Goal: Task Accomplishment & Management: Use online tool/utility

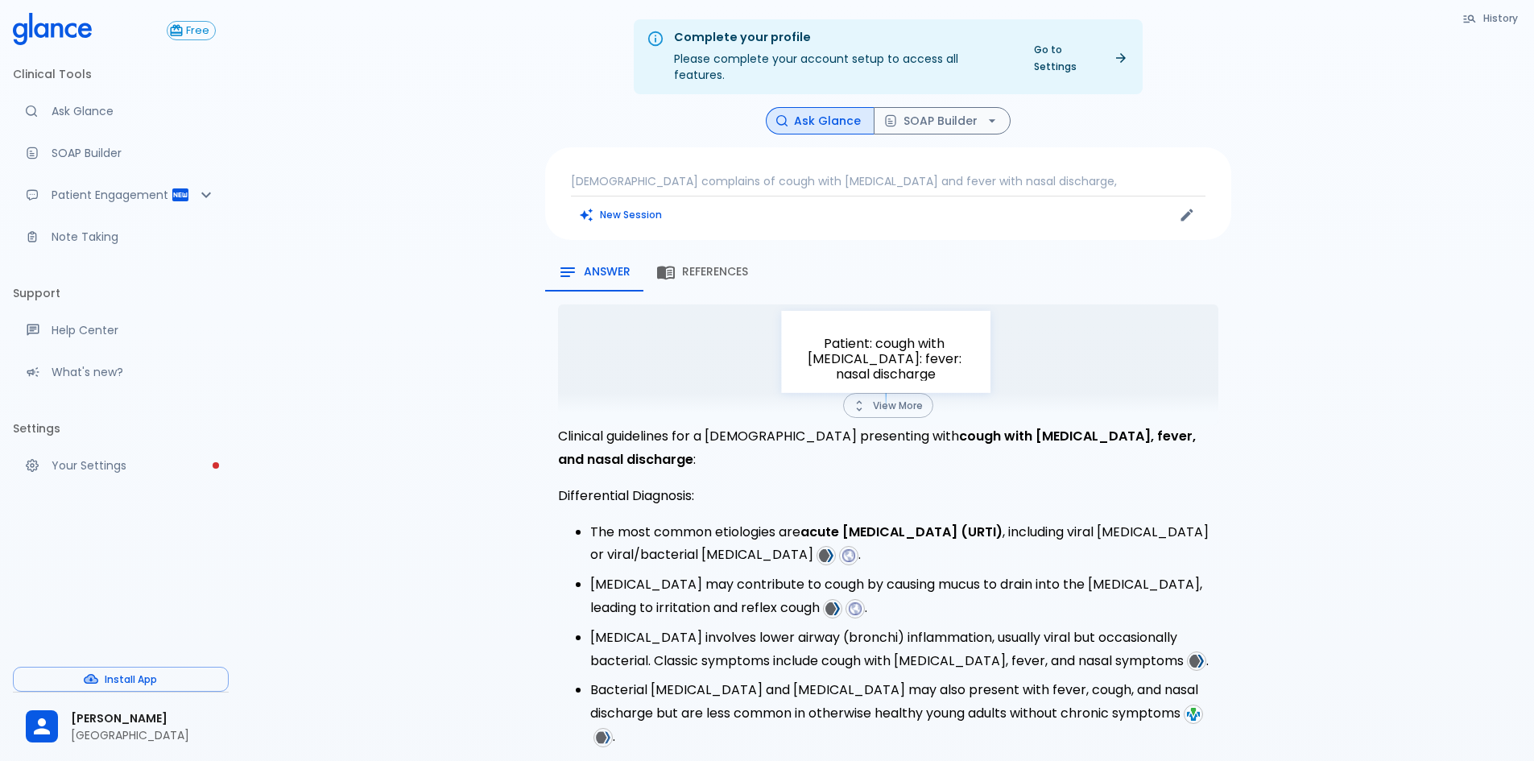
drag, startPoint x: 879, startPoint y: 394, endPoint x: 888, endPoint y: 428, distance: 35.7
click at [879, 394] on button "View More" at bounding box center [888, 405] width 90 height 25
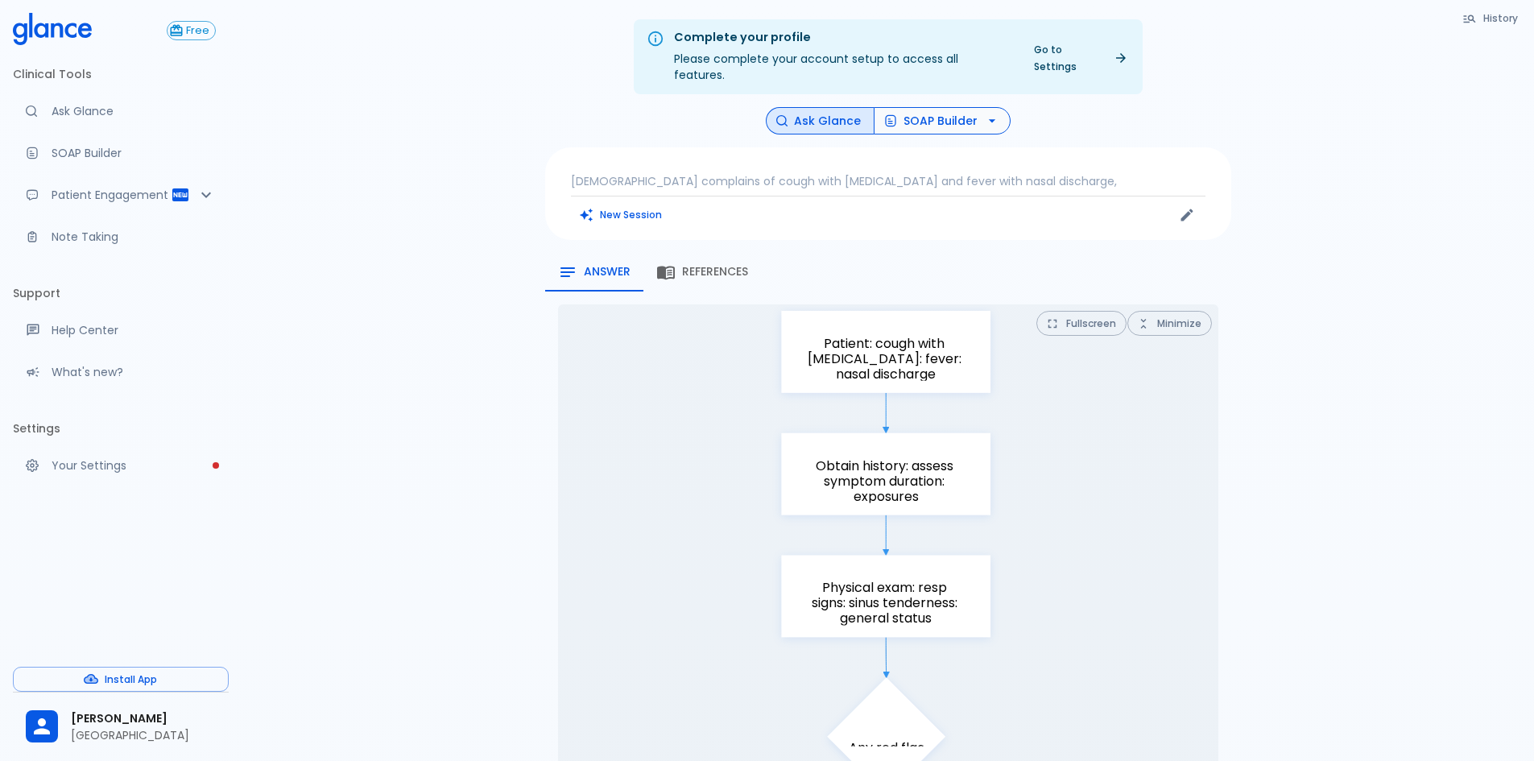
click at [966, 107] on button "SOAP Builder" at bounding box center [942, 121] width 137 height 28
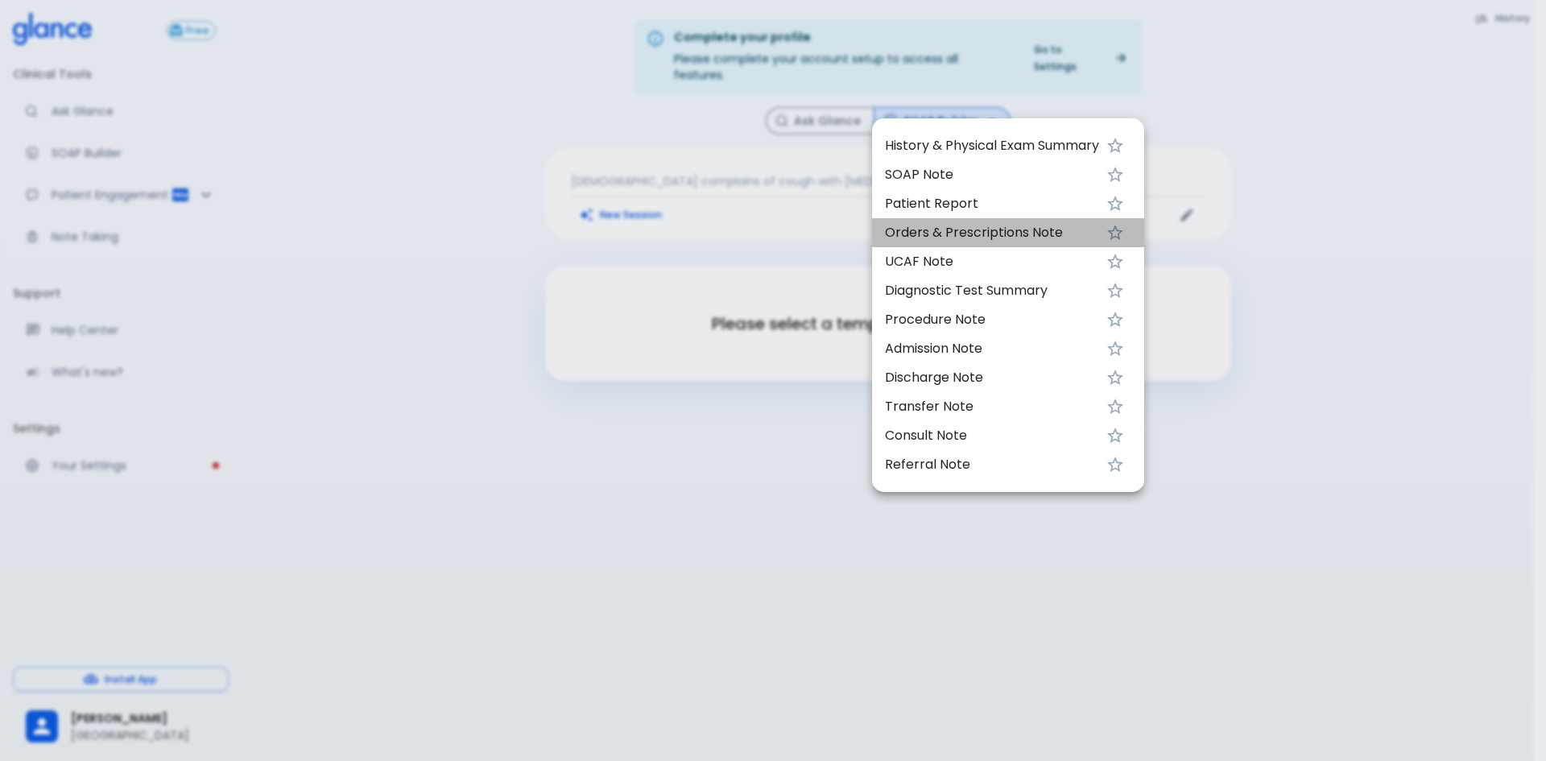
click at [962, 230] on span "Orders & Prescriptions Note" at bounding box center [992, 232] width 214 height 19
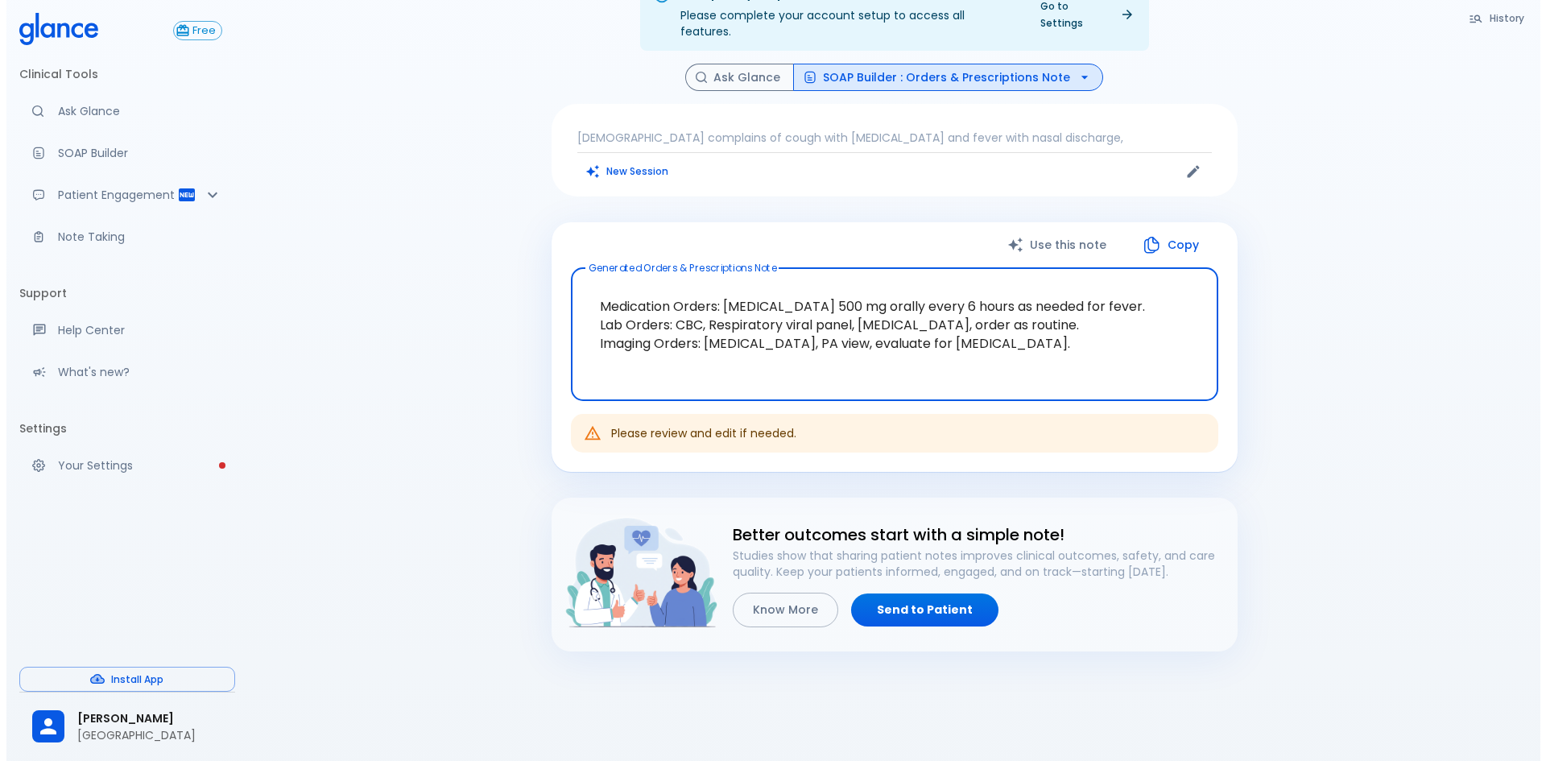
scroll to position [66, 0]
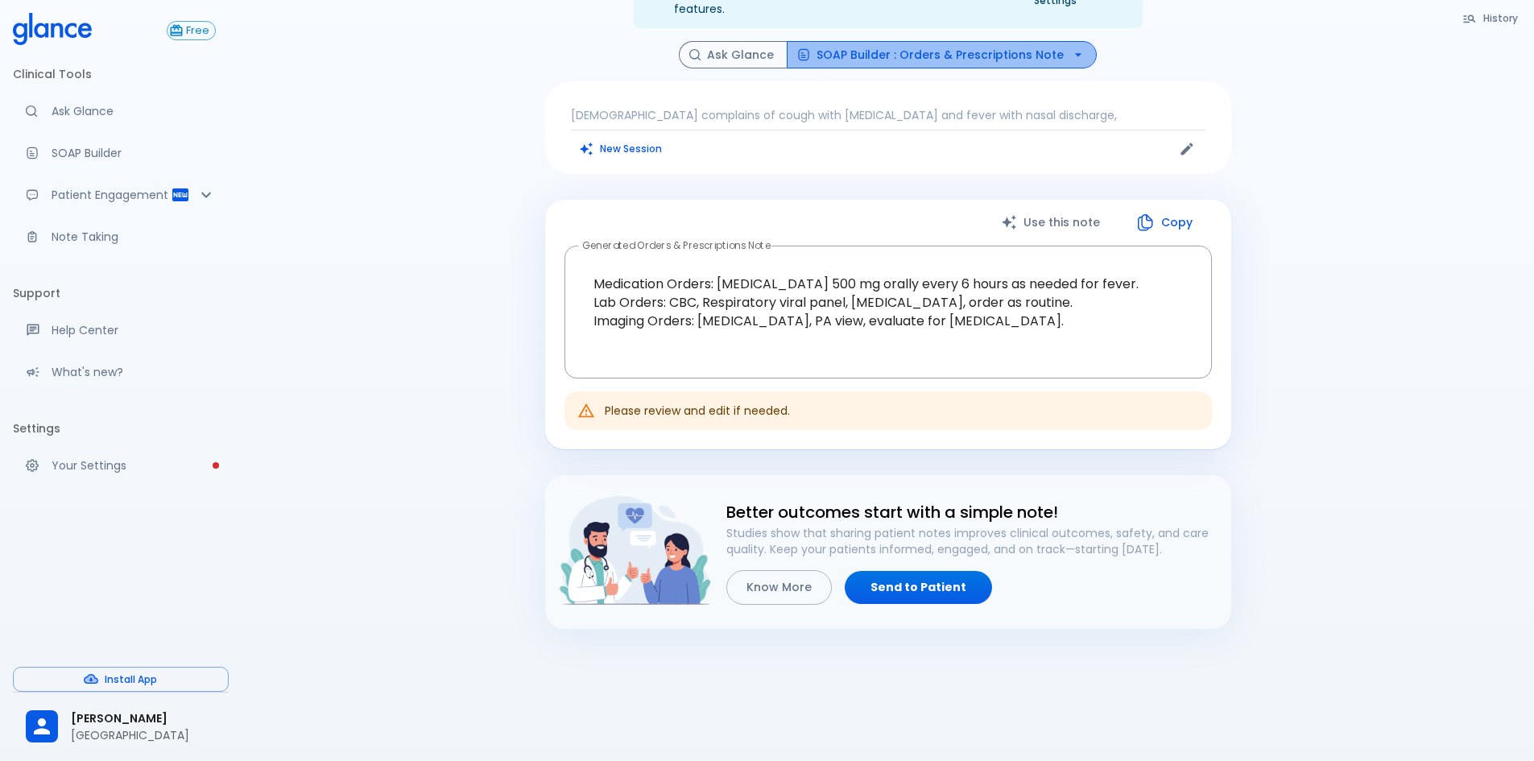
click at [991, 43] on button "SOAP Builder : Orders & Prescriptions Note" at bounding box center [942, 55] width 310 height 28
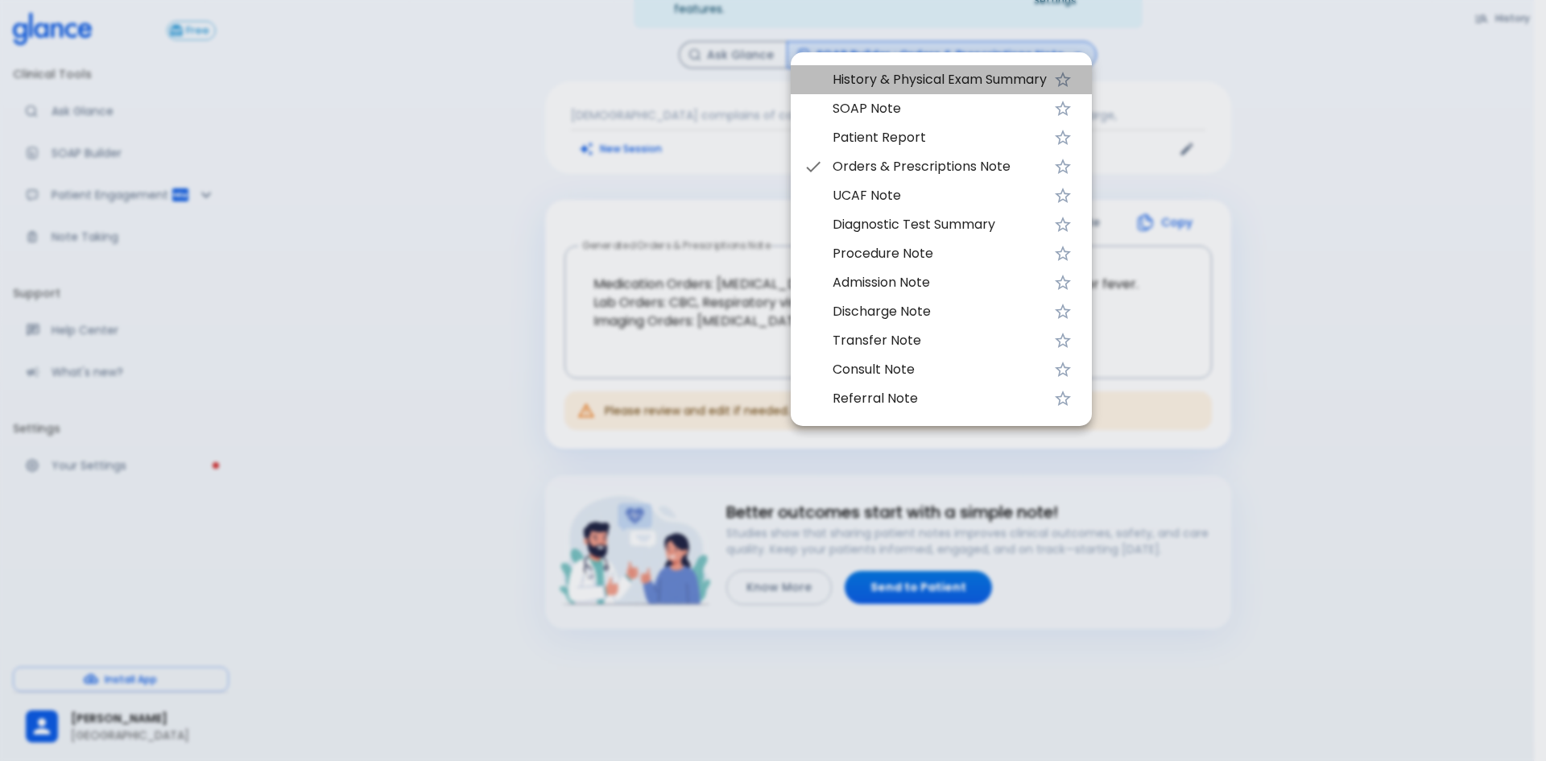
click at [885, 80] on span "History & Physical Exam Summary" at bounding box center [940, 79] width 214 height 19
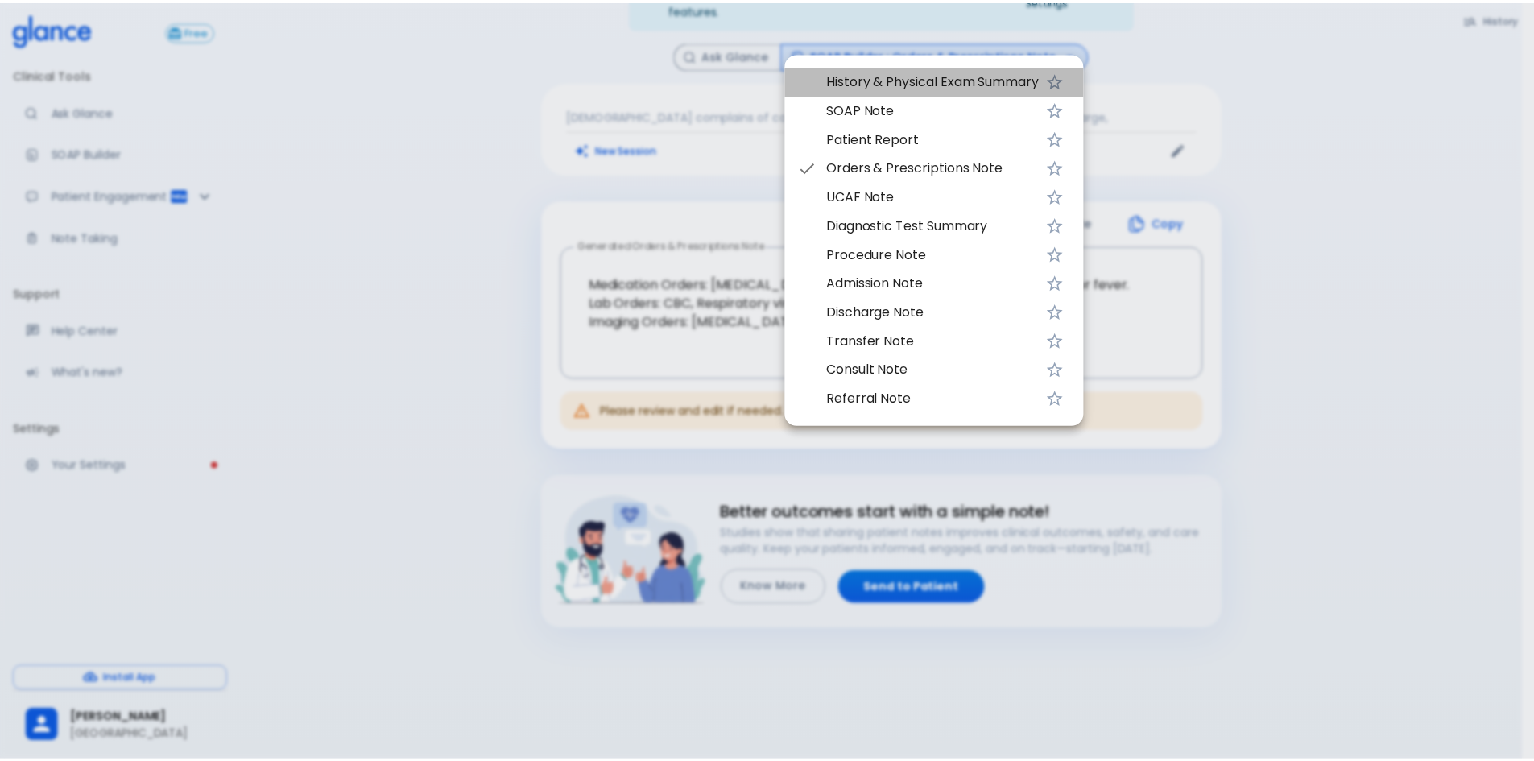
scroll to position [39, 0]
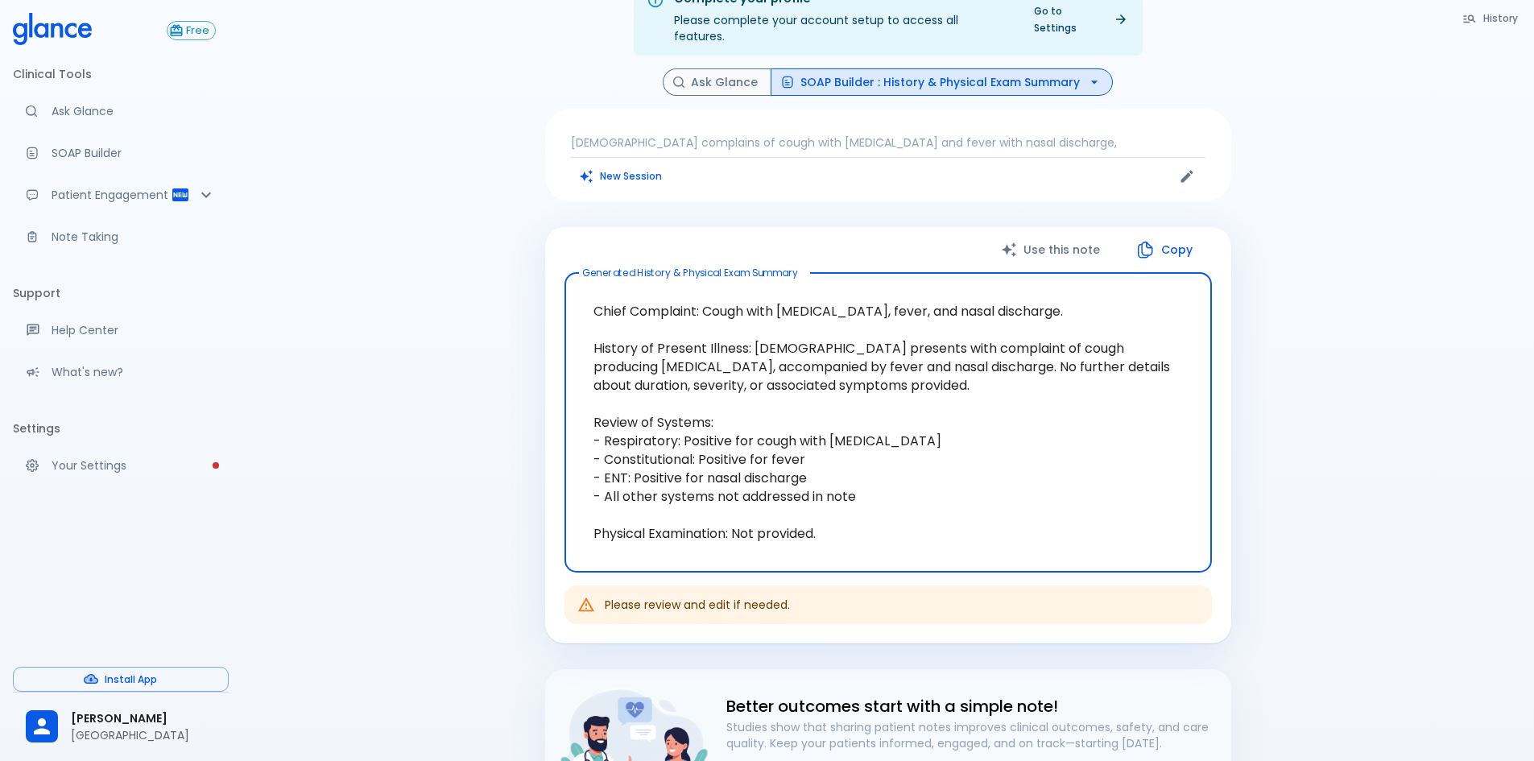
click at [1044, 134] on p "[DEMOGRAPHIC_DATA] complains of cough with [MEDICAL_DATA] and fever with nasal …" at bounding box center [888, 142] width 635 height 16
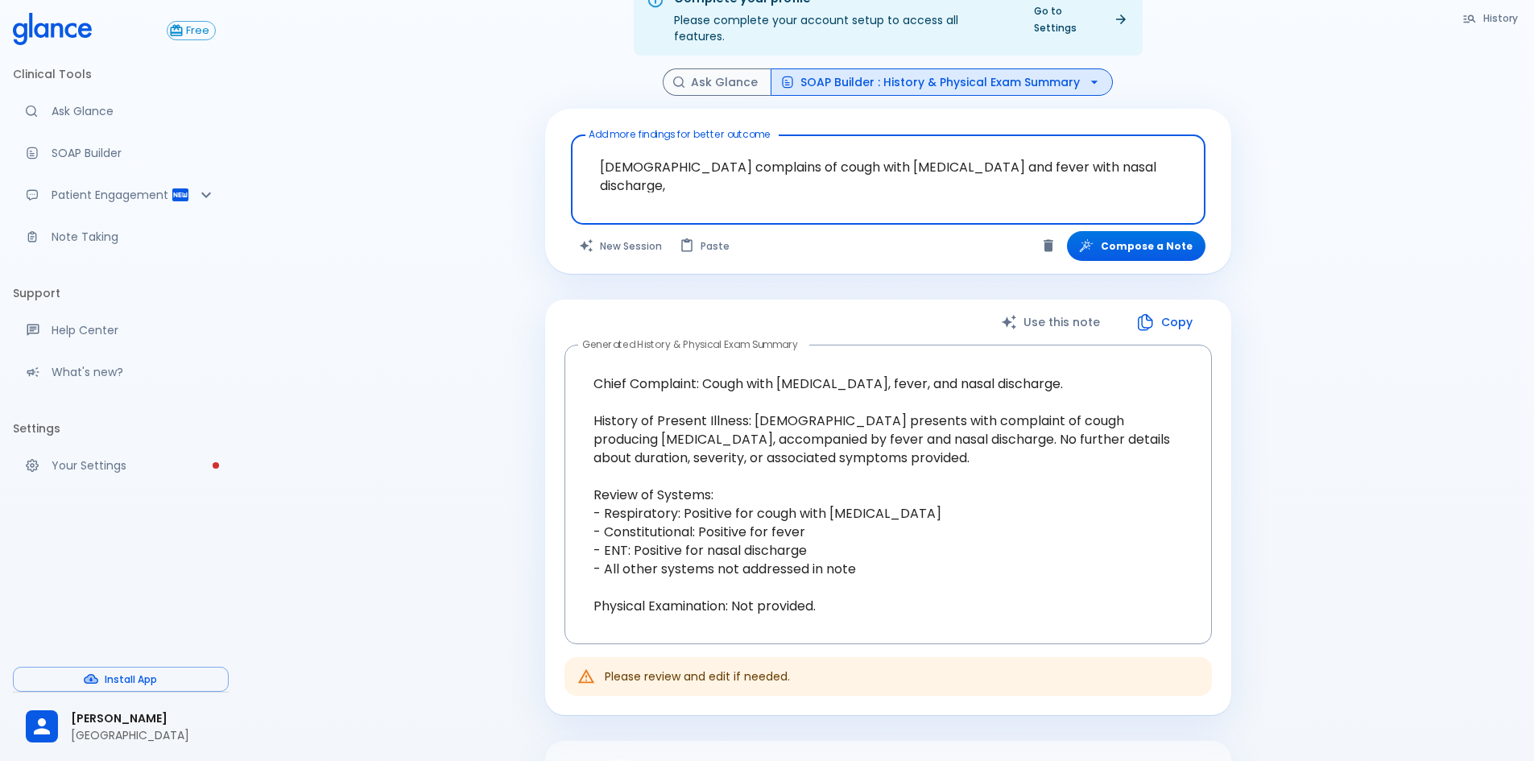
click at [1111, 163] on textarea "[DEMOGRAPHIC_DATA] complains of cough with [MEDICAL_DATA] and fever with nasal …" at bounding box center [888, 167] width 612 height 51
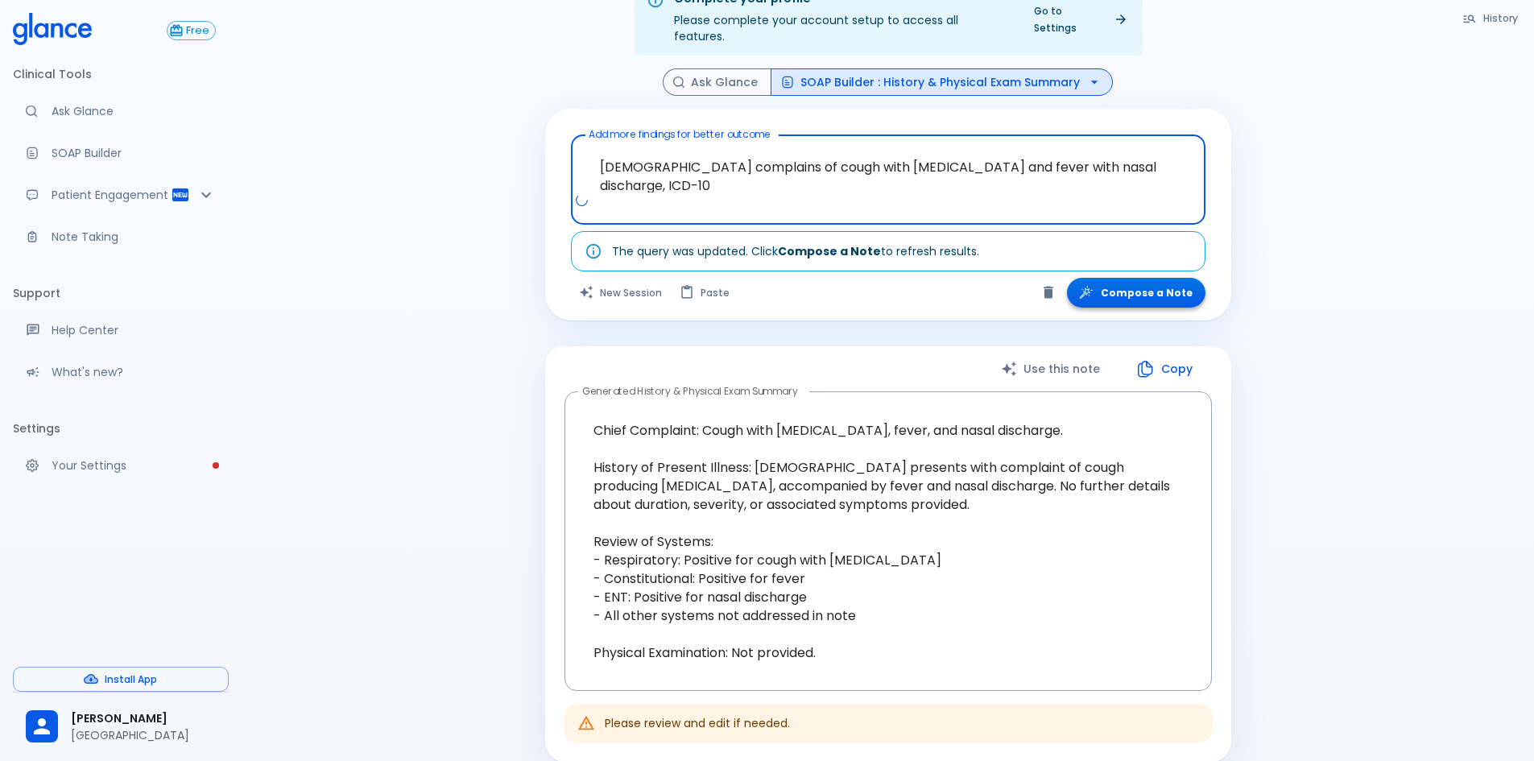
type textarea "[DEMOGRAPHIC_DATA] complains of cough with [MEDICAL_DATA] and fever with nasal …"
click at [1137, 283] on button "Compose a Note" at bounding box center [1136, 293] width 139 height 30
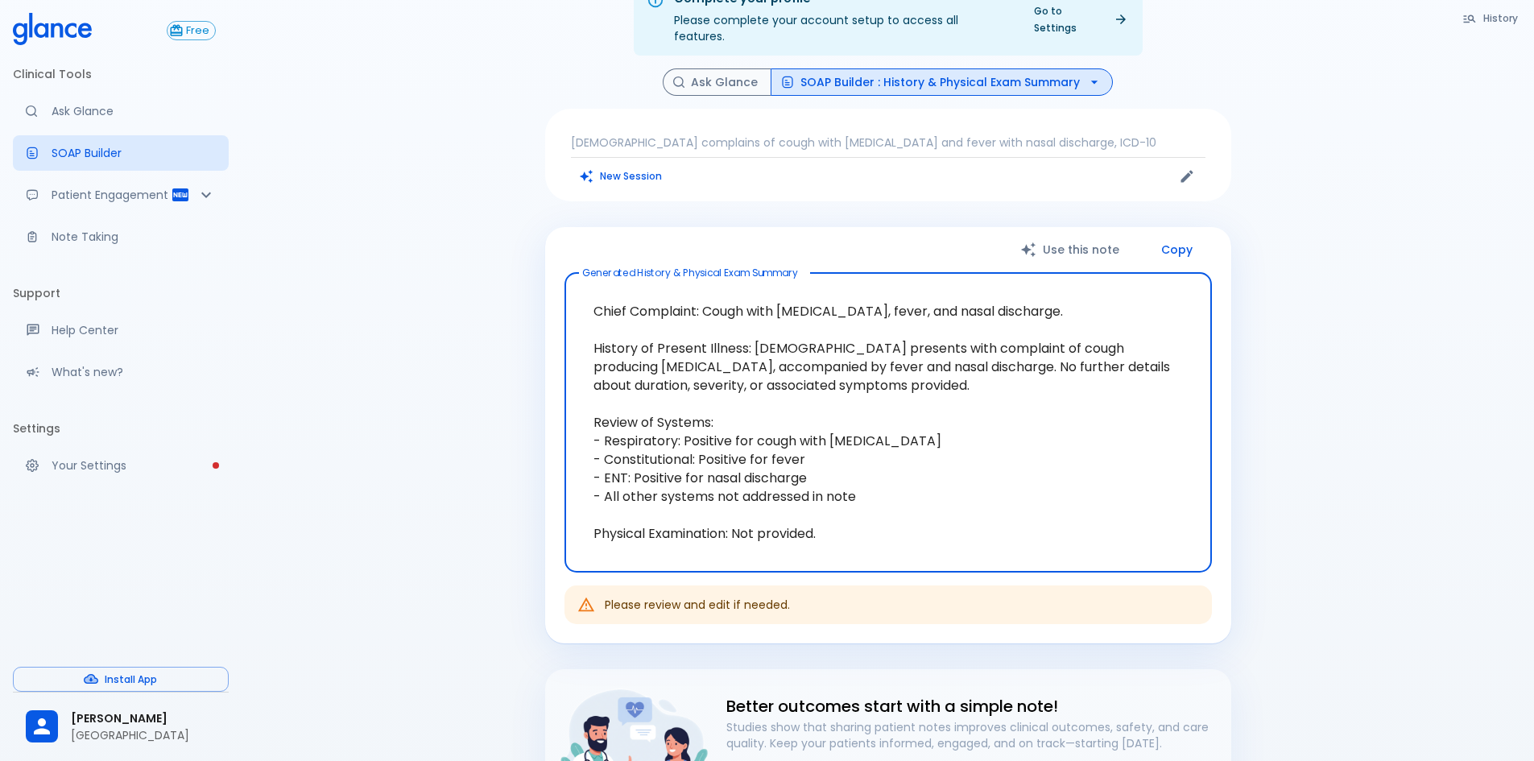
type textarea "Chief Complaint: Cough with [MEDICAL_DATA] and fever with nasal discharge Histo…"
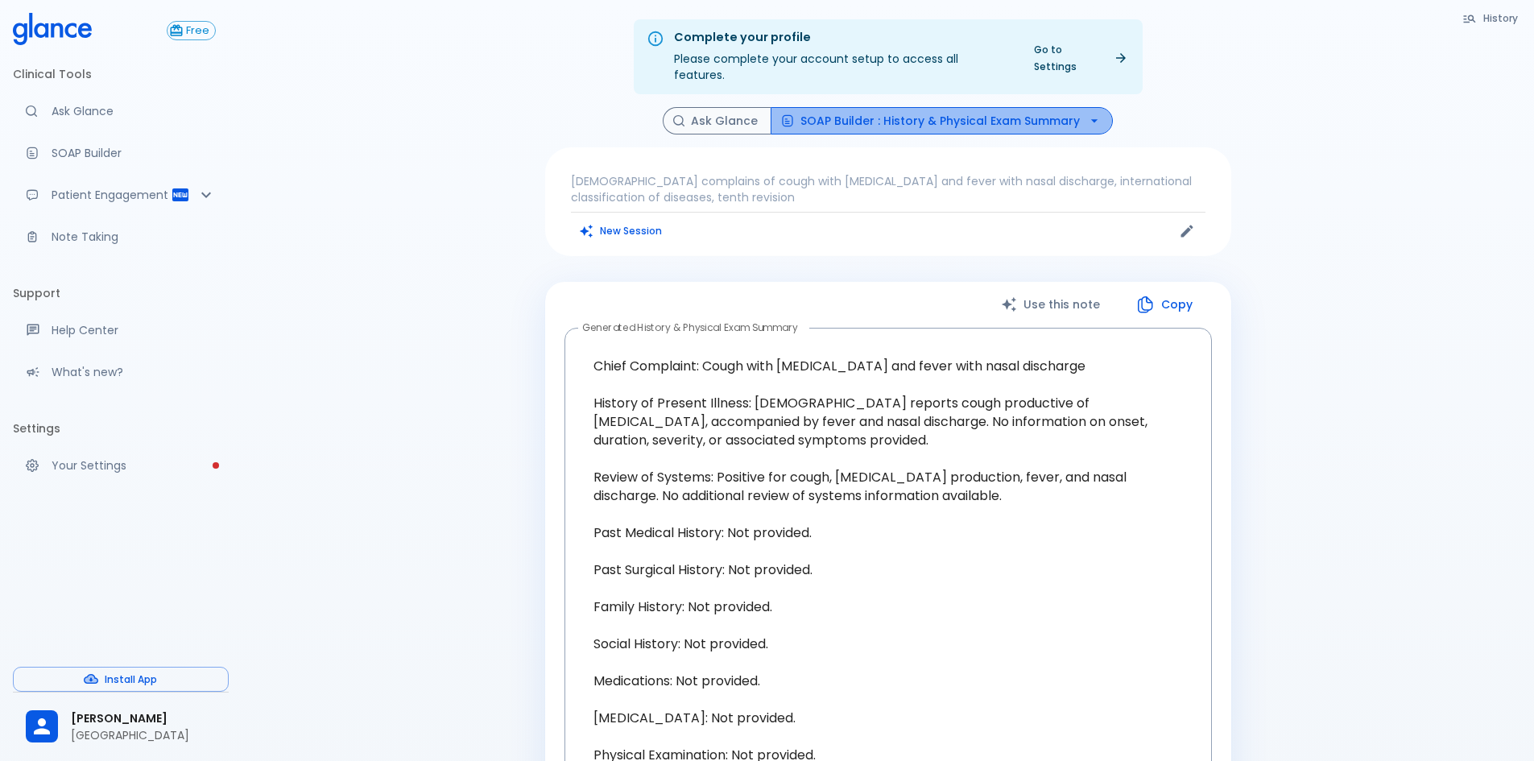
click at [995, 114] on button "SOAP Builder : History & Physical Exam Summary" at bounding box center [942, 121] width 342 height 28
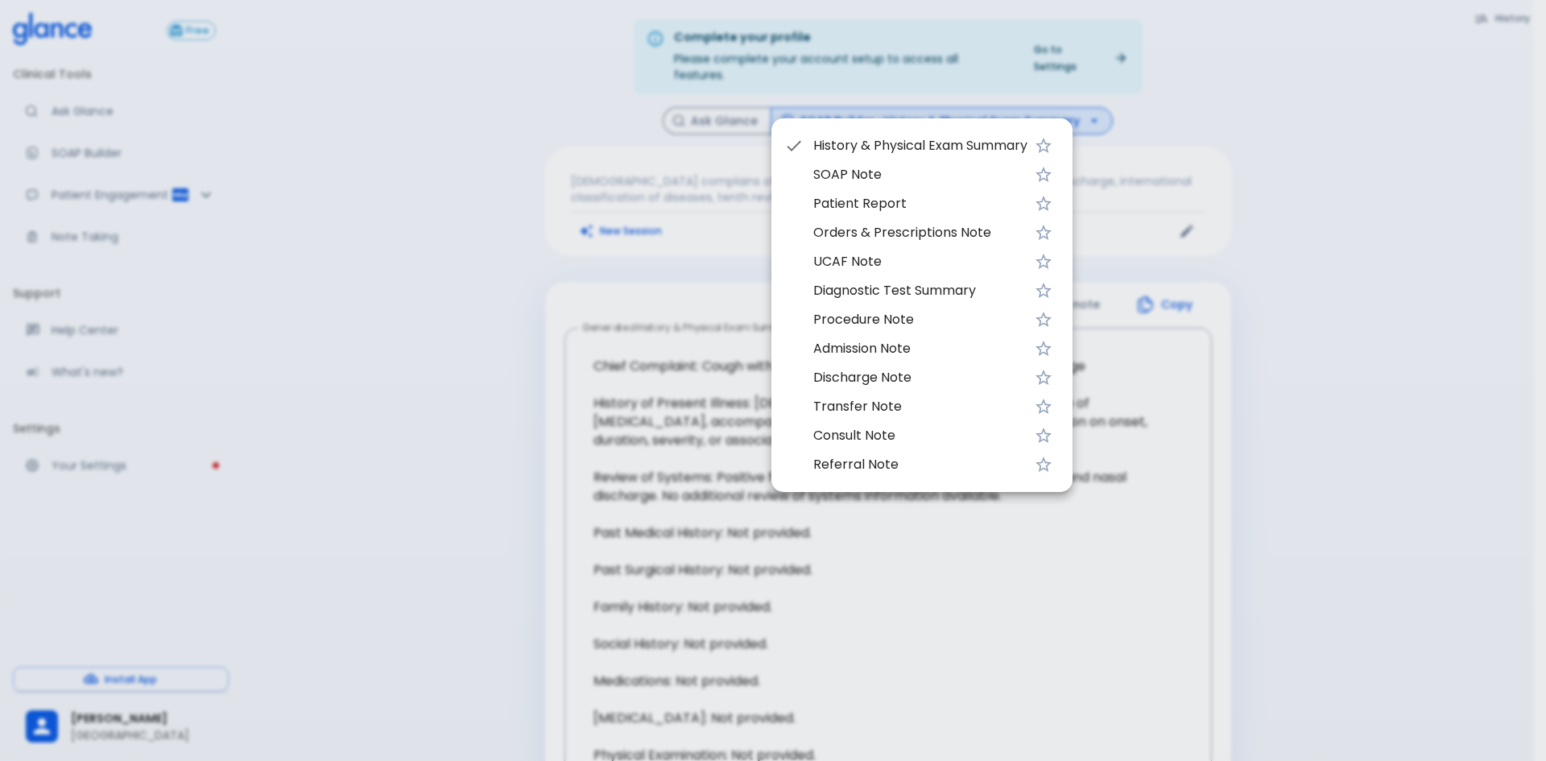
click at [995, 111] on div at bounding box center [773, 380] width 1546 height 761
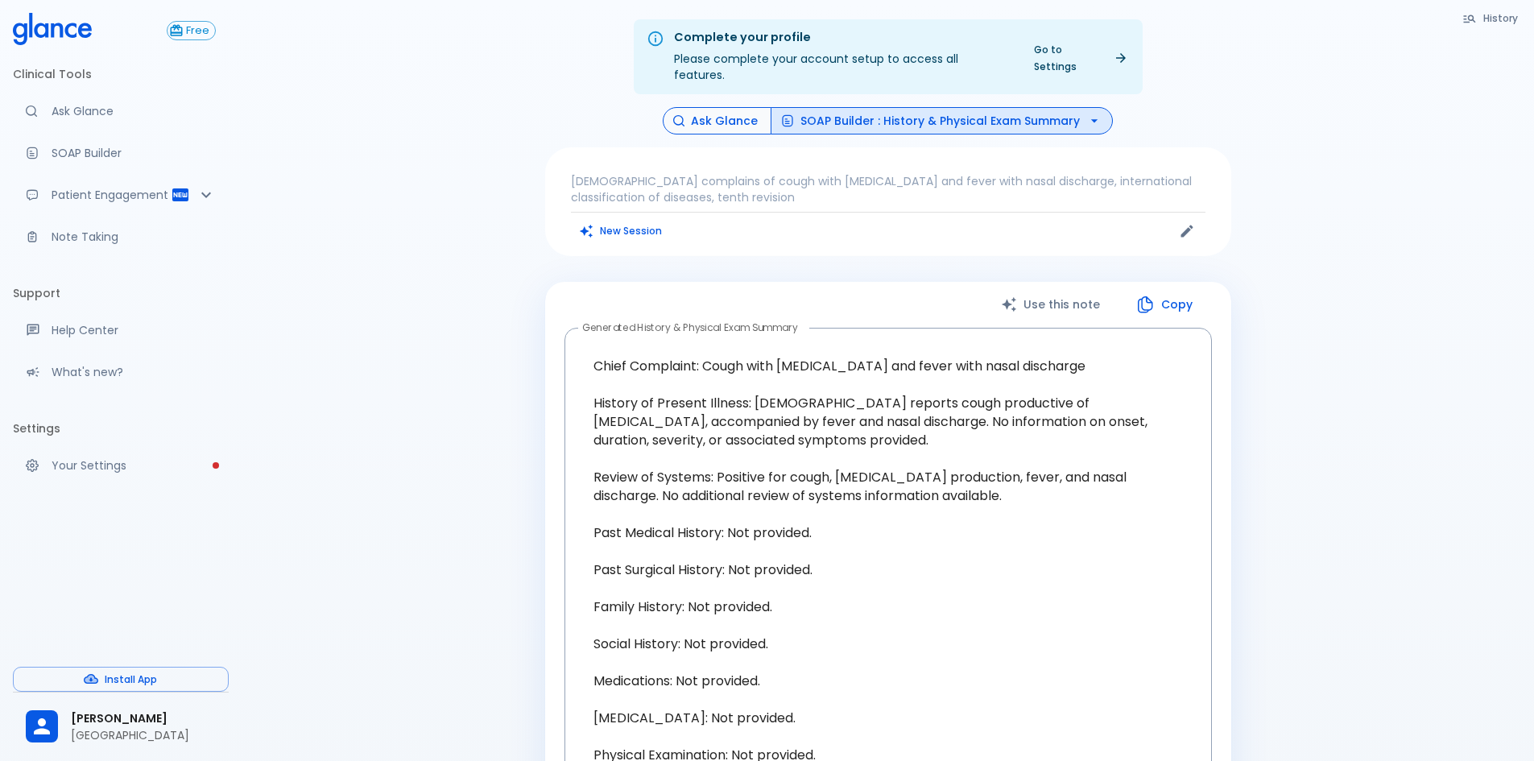
click at [722, 110] on button "Ask Glance" at bounding box center [717, 121] width 109 height 28
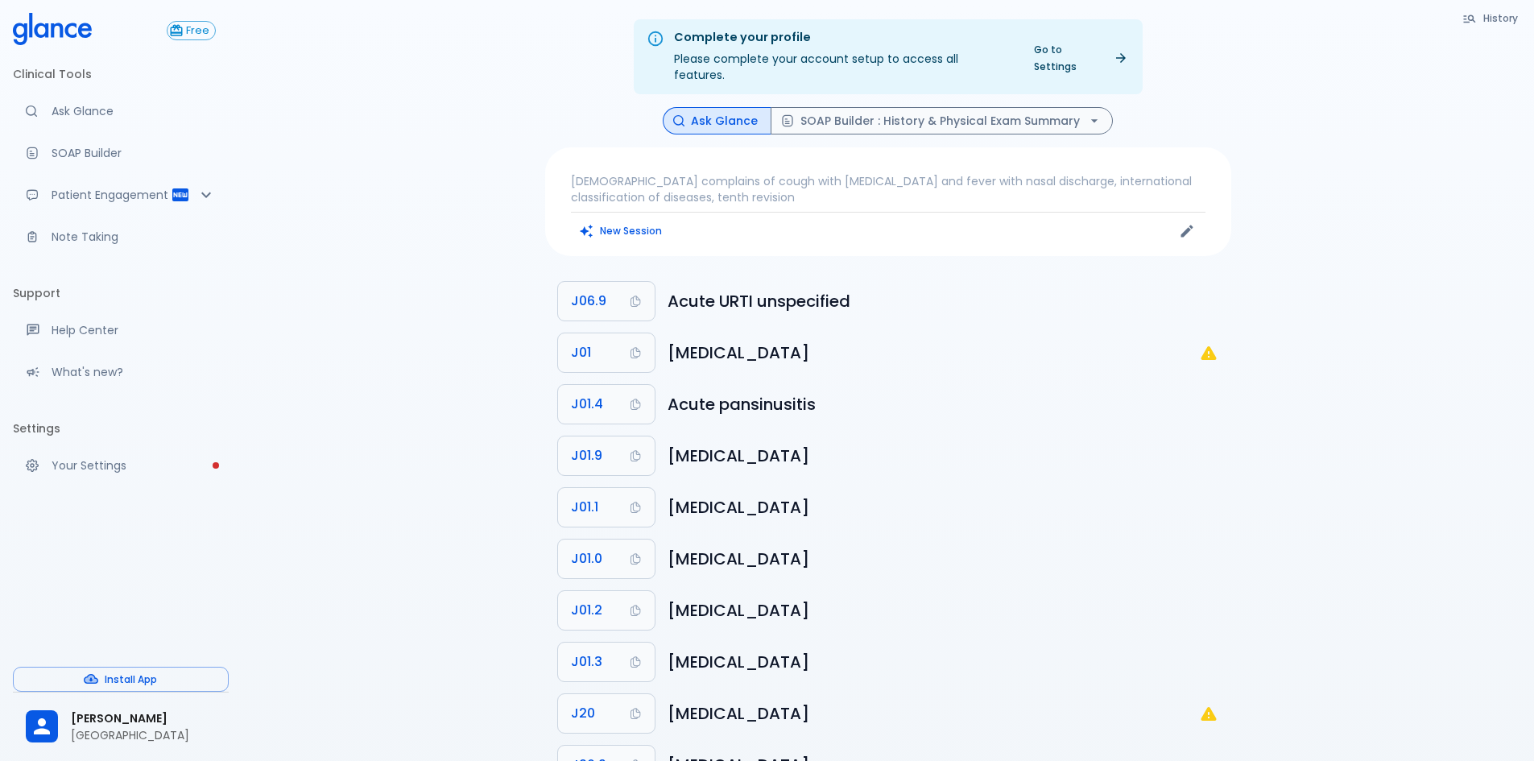
click at [711, 183] on p "[DEMOGRAPHIC_DATA] complains of cough with [MEDICAL_DATA] and fever with nasal …" at bounding box center [888, 189] width 635 height 32
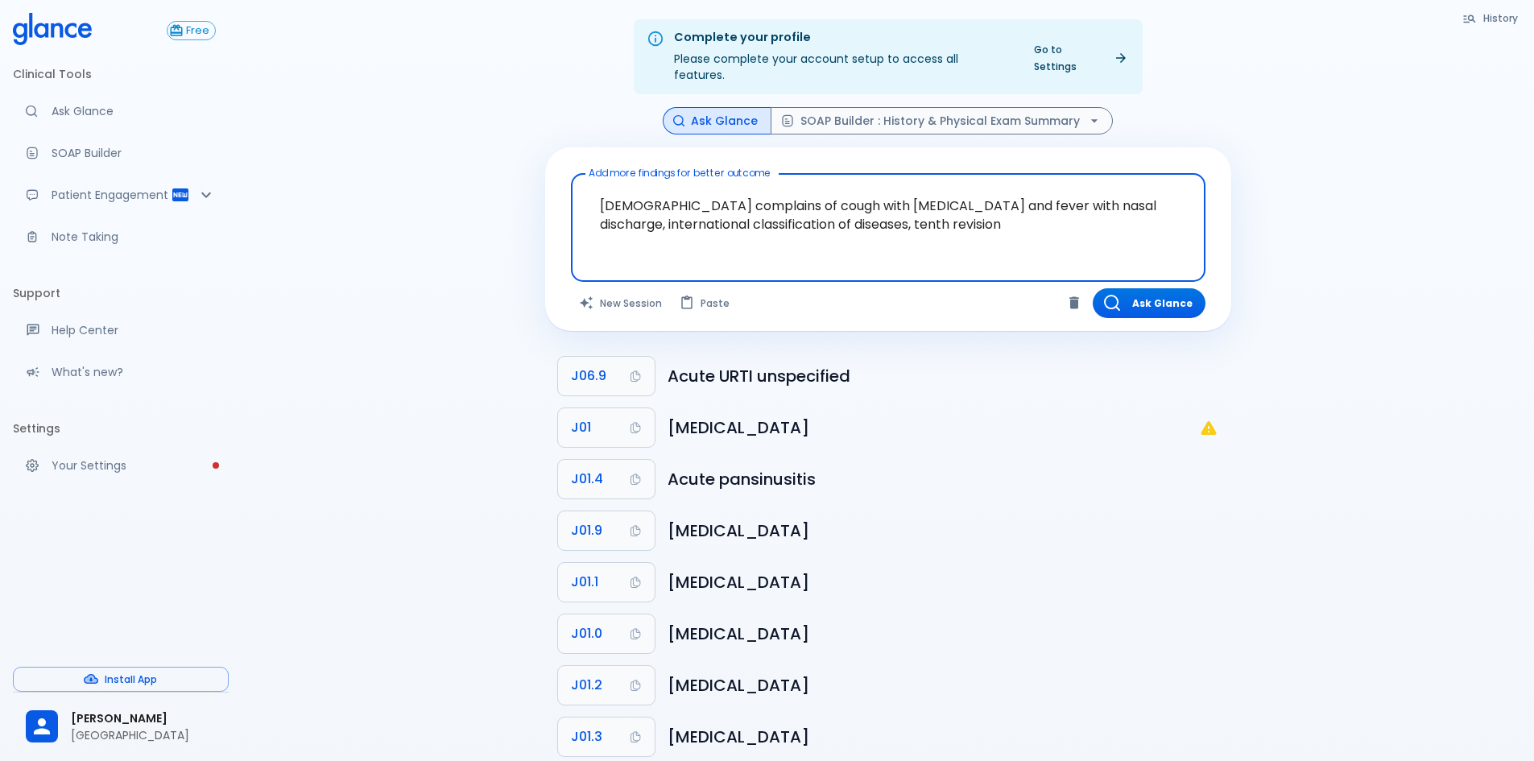
click at [1091, 192] on textarea "[DEMOGRAPHIC_DATA] complains of cough with [MEDICAL_DATA] and fever with nasal …" at bounding box center [888, 214] width 612 height 69
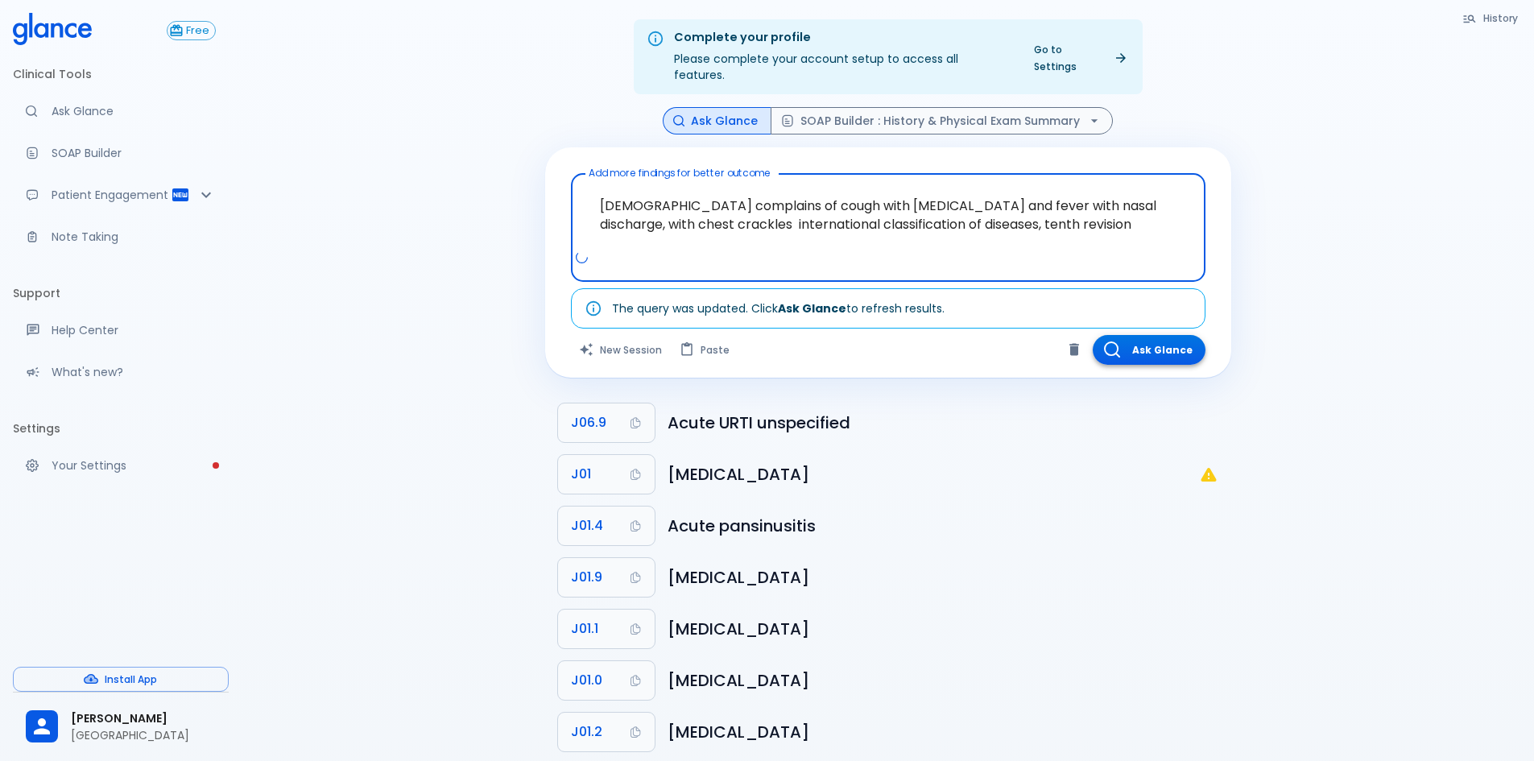
type textarea "[DEMOGRAPHIC_DATA] complains of cough with [MEDICAL_DATA] and fever with nasal …"
click at [1144, 335] on button "Ask Glance" at bounding box center [1149, 350] width 113 height 30
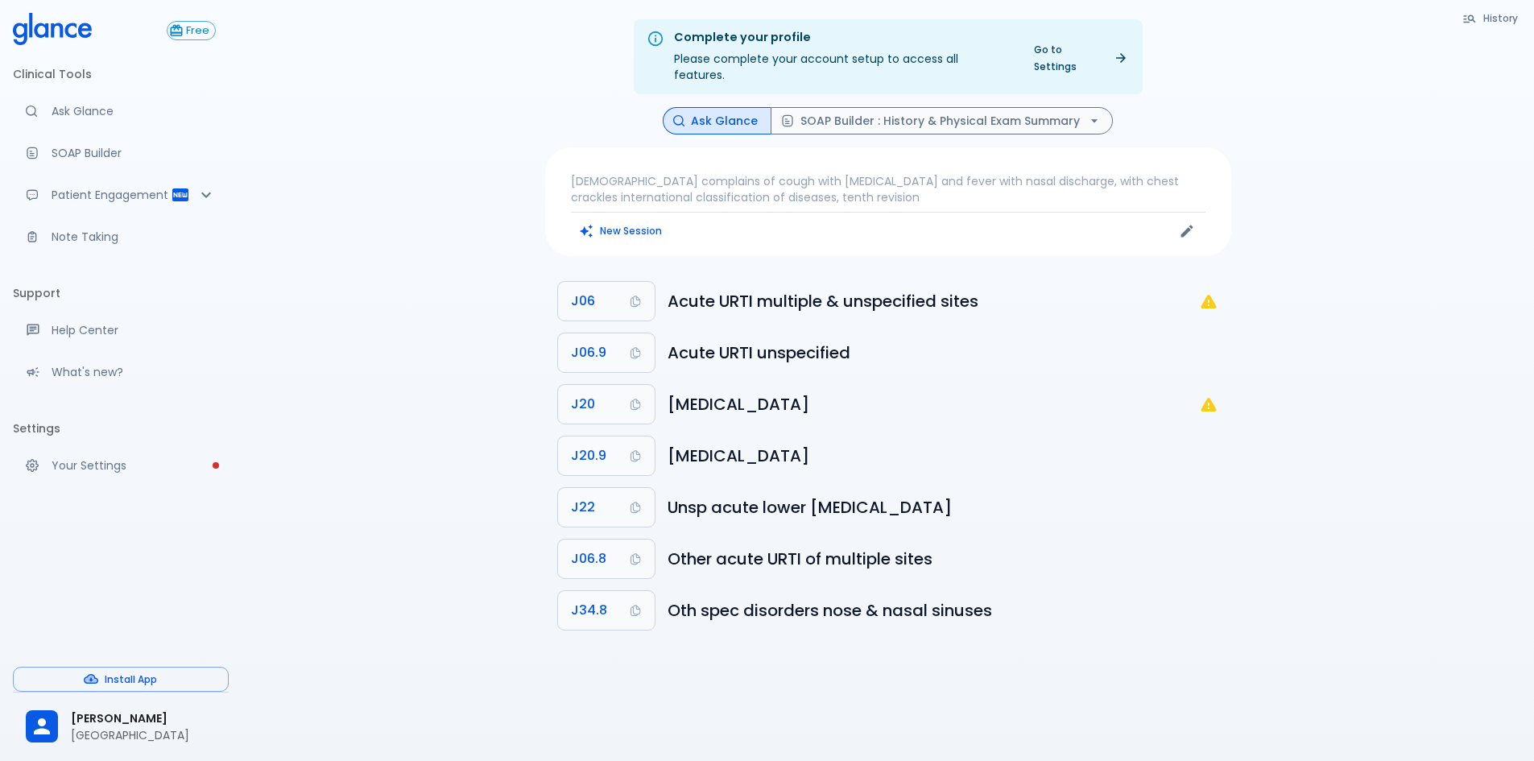
click at [143, 685] on button "Install App" at bounding box center [121, 679] width 216 height 25
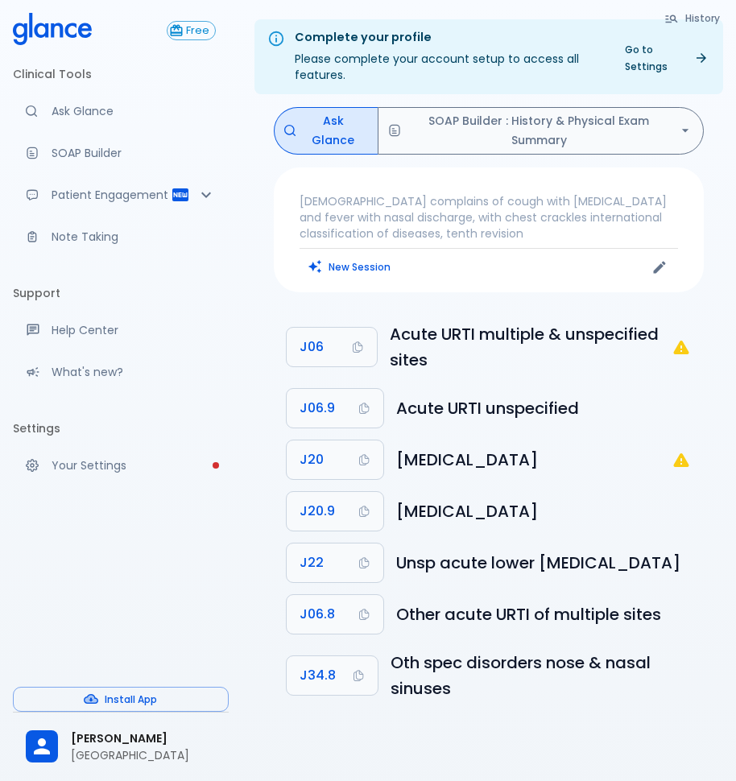
click at [117, 700] on button "Install App" at bounding box center [121, 699] width 216 height 25
click at [196, 23] on button "Free" at bounding box center [191, 30] width 49 height 19
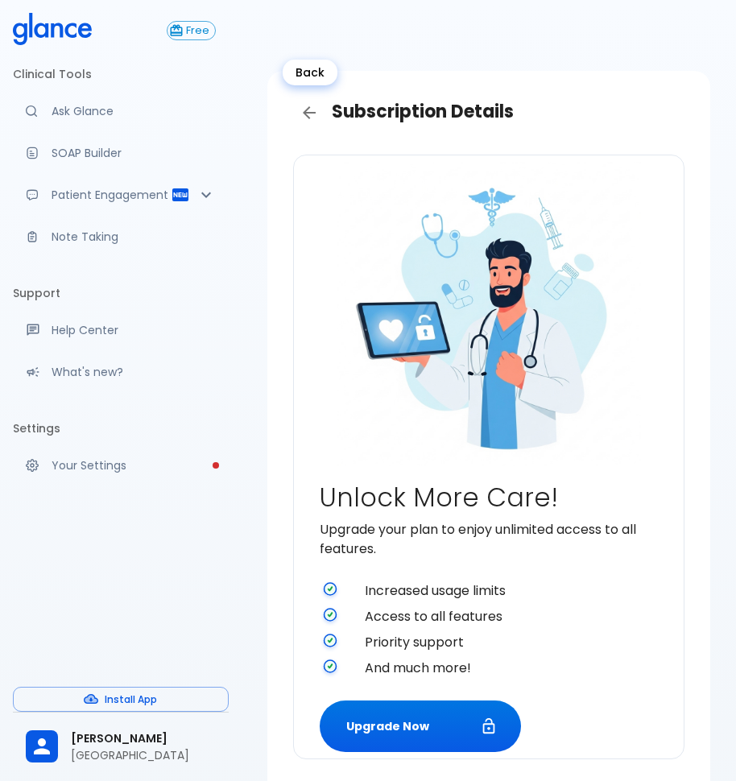
click at [324, 116] on link "Back" at bounding box center [309, 113] width 32 height 32
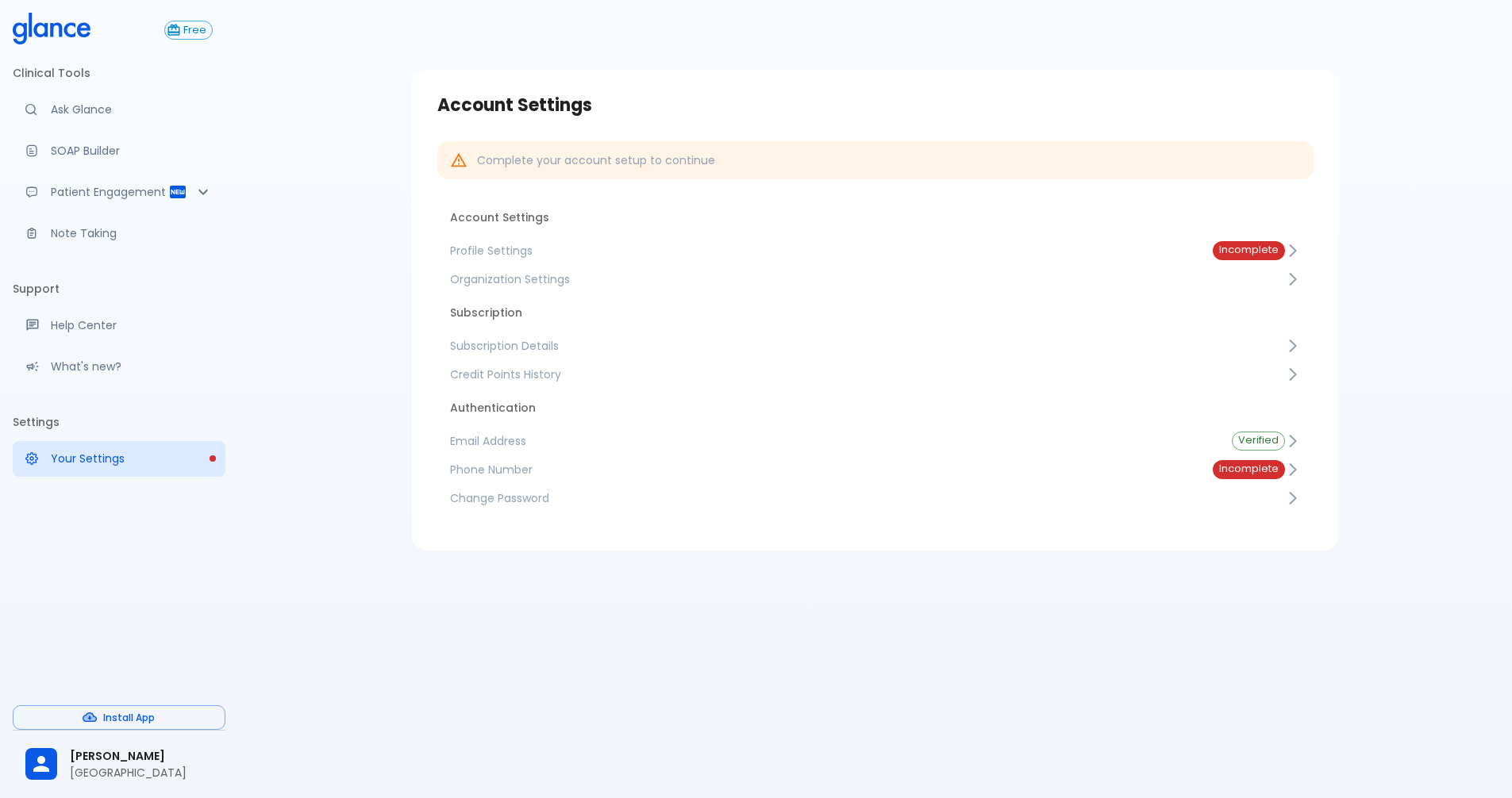
click at [89, 105] on p "Ask Glance" at bounding box center [132, 109] width 162 height 16
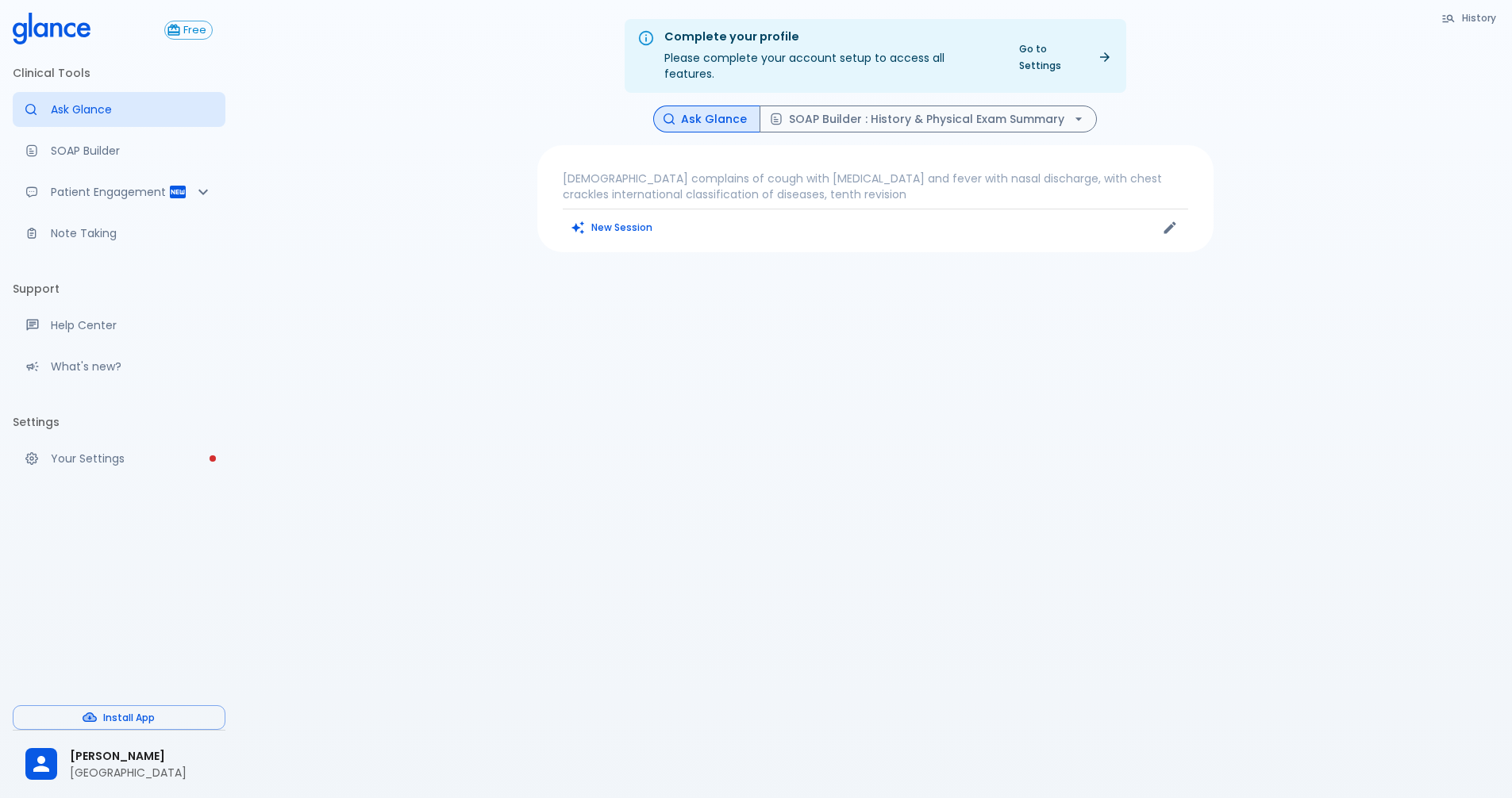
click at [805, 183] on p "[DEMOGRAPHIC_DATA] complains of cough with [MEDICAL_DATA] and fever with nasal …" at bounding box center [875, 186] width 626 height 32
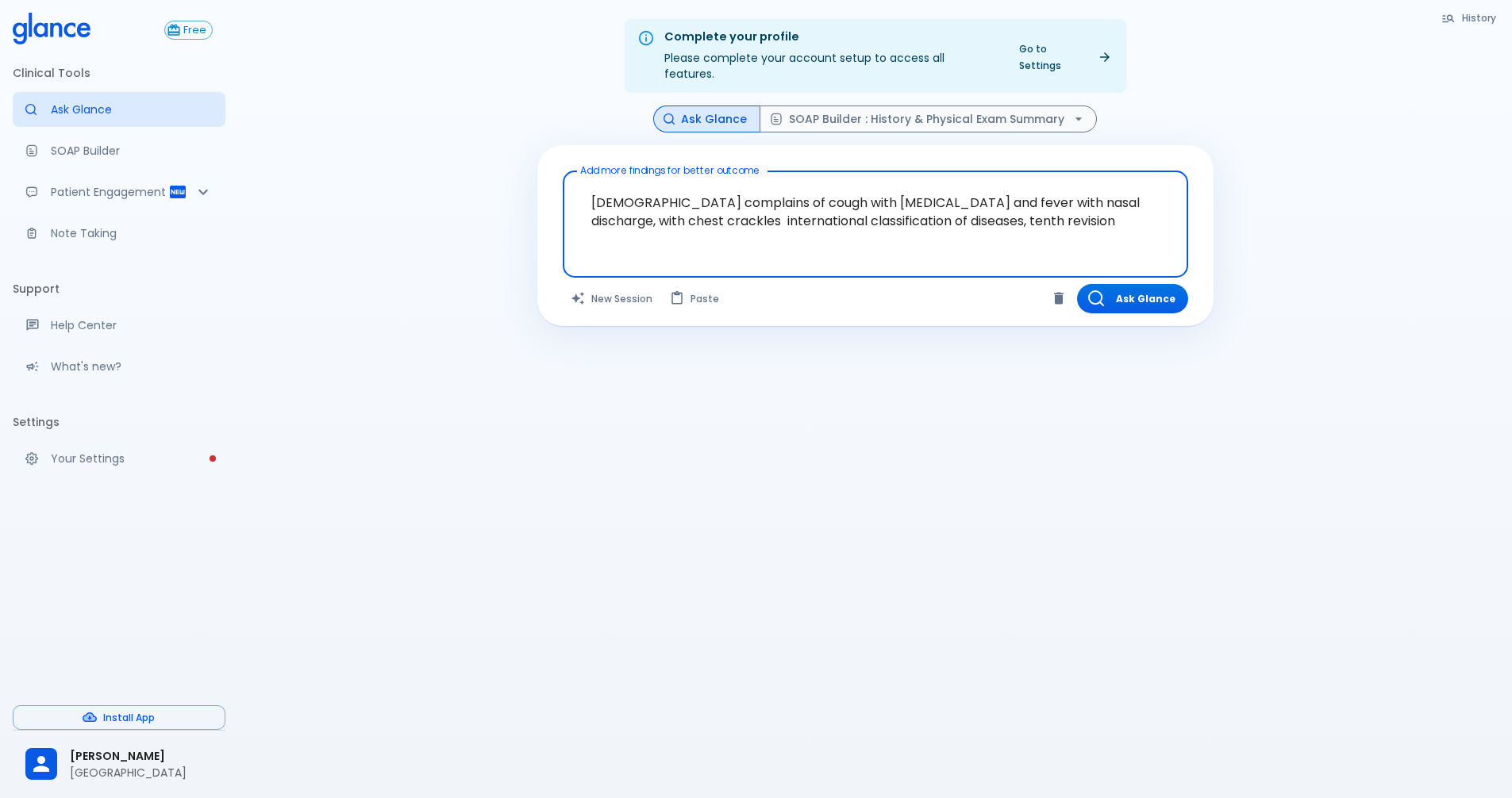
paste textarea "fever - vomiting - [MEDICAL_DATA] - abdominal pain - dizziness"
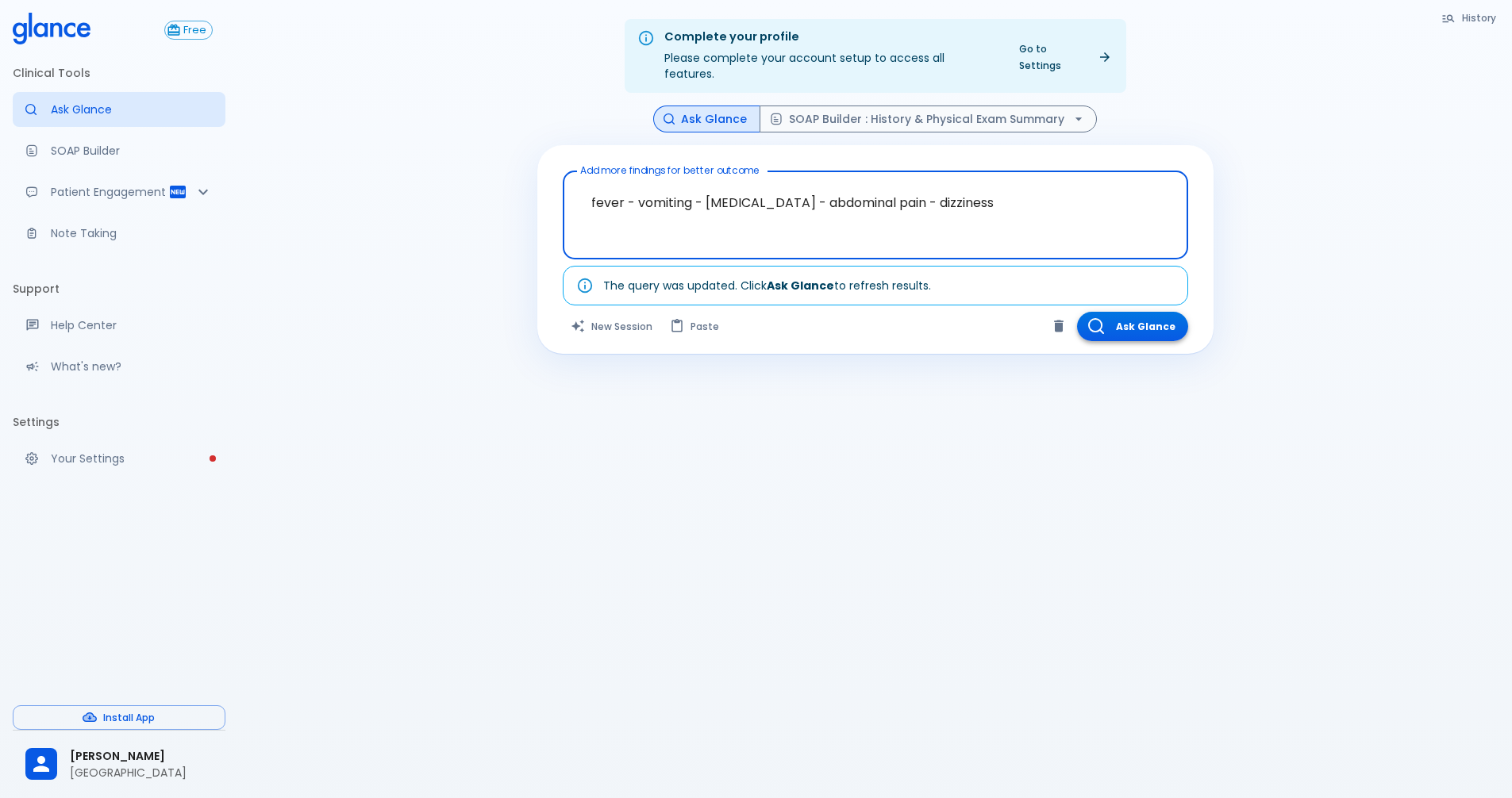
type textarea "fever - vomiting - [MEDICAL_DATA] - abdominal pain - dizziness"
click at [1115, 311] on button "Ask Glance" at bounding box center [1133, 326] width 111 height 30
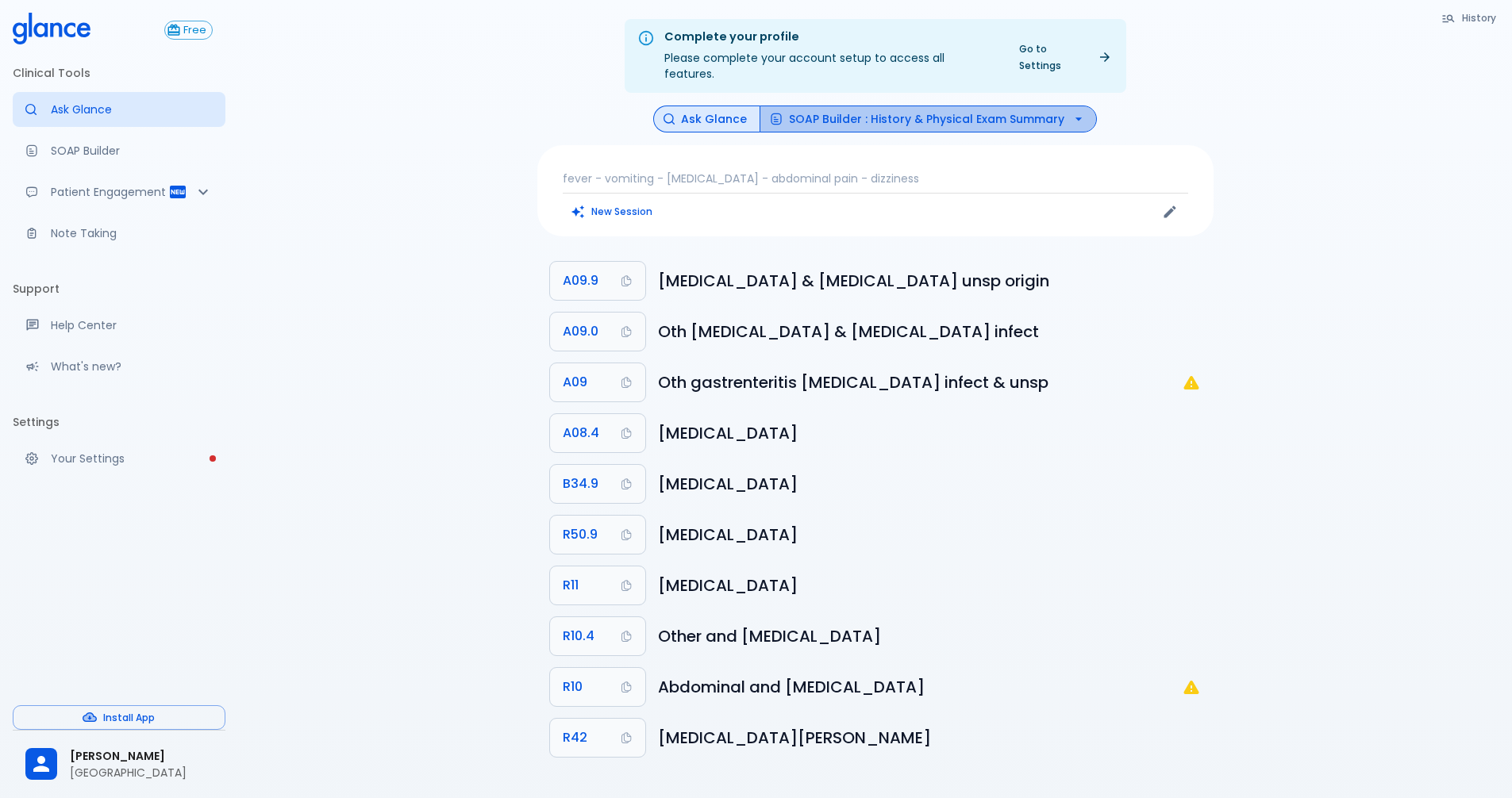
click at [1049, 105] on button "SOAP Builder : History & Physical Exam Summary" at bounding box center [928, 119] width 337 height 28
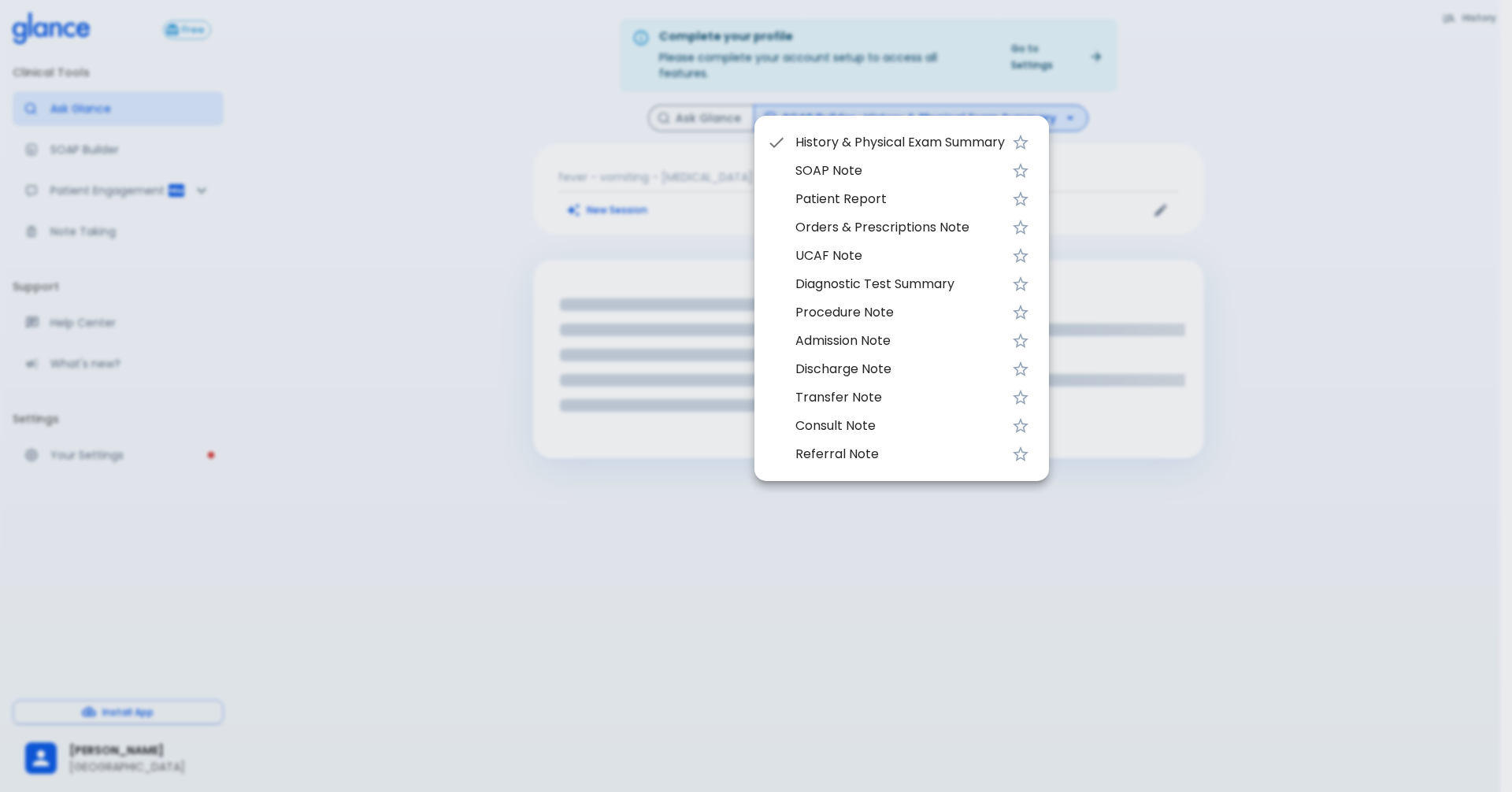
click at [867, 231] on span "Orders & Prescriptions Note" at bounding box center [900, 227] width 209 height 19
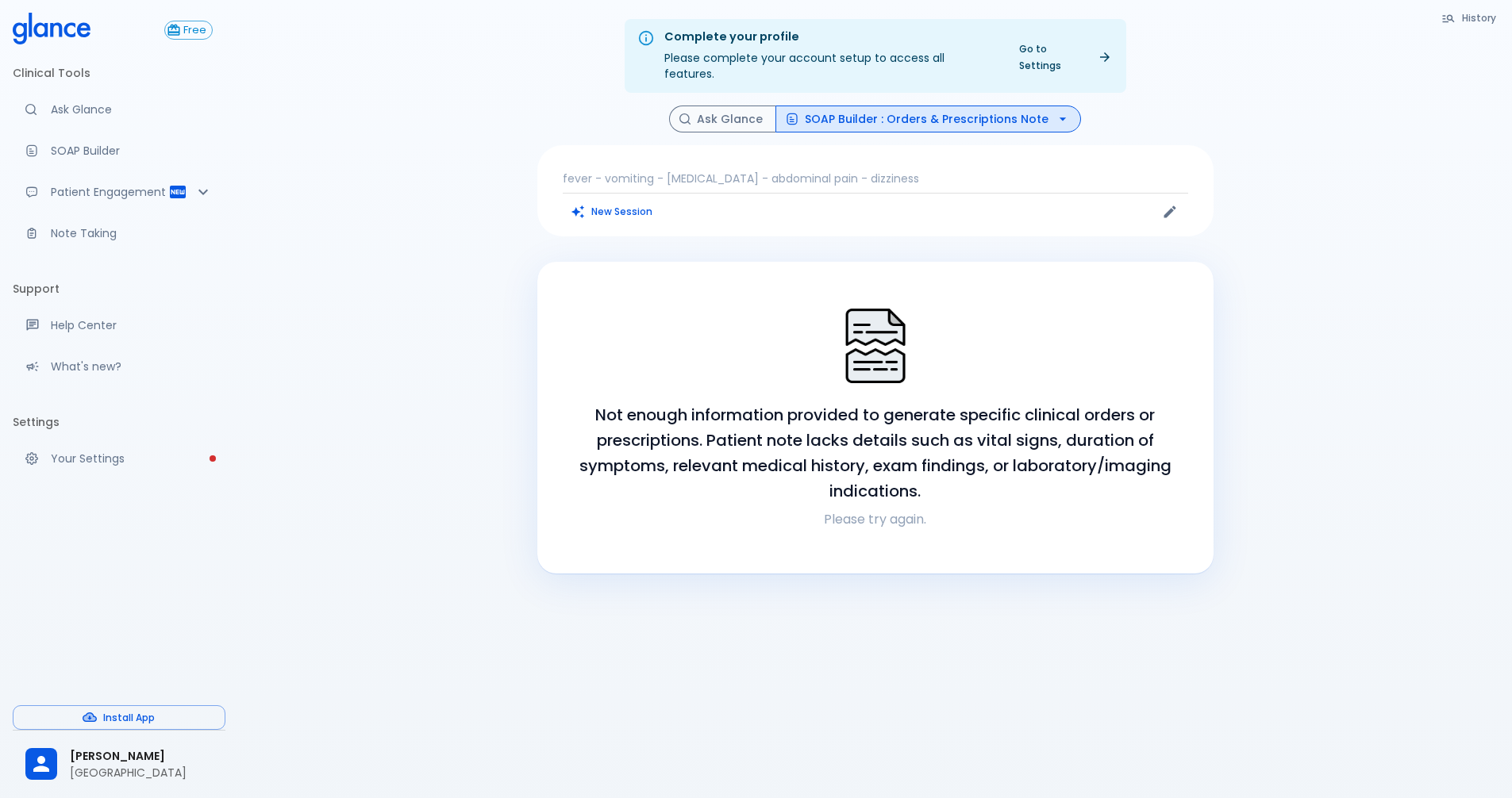
click at [1023, 105] on button "SOAP Builder : Orders & Prescriptions Note" at bounding box center [928, 119] width 306 height 28
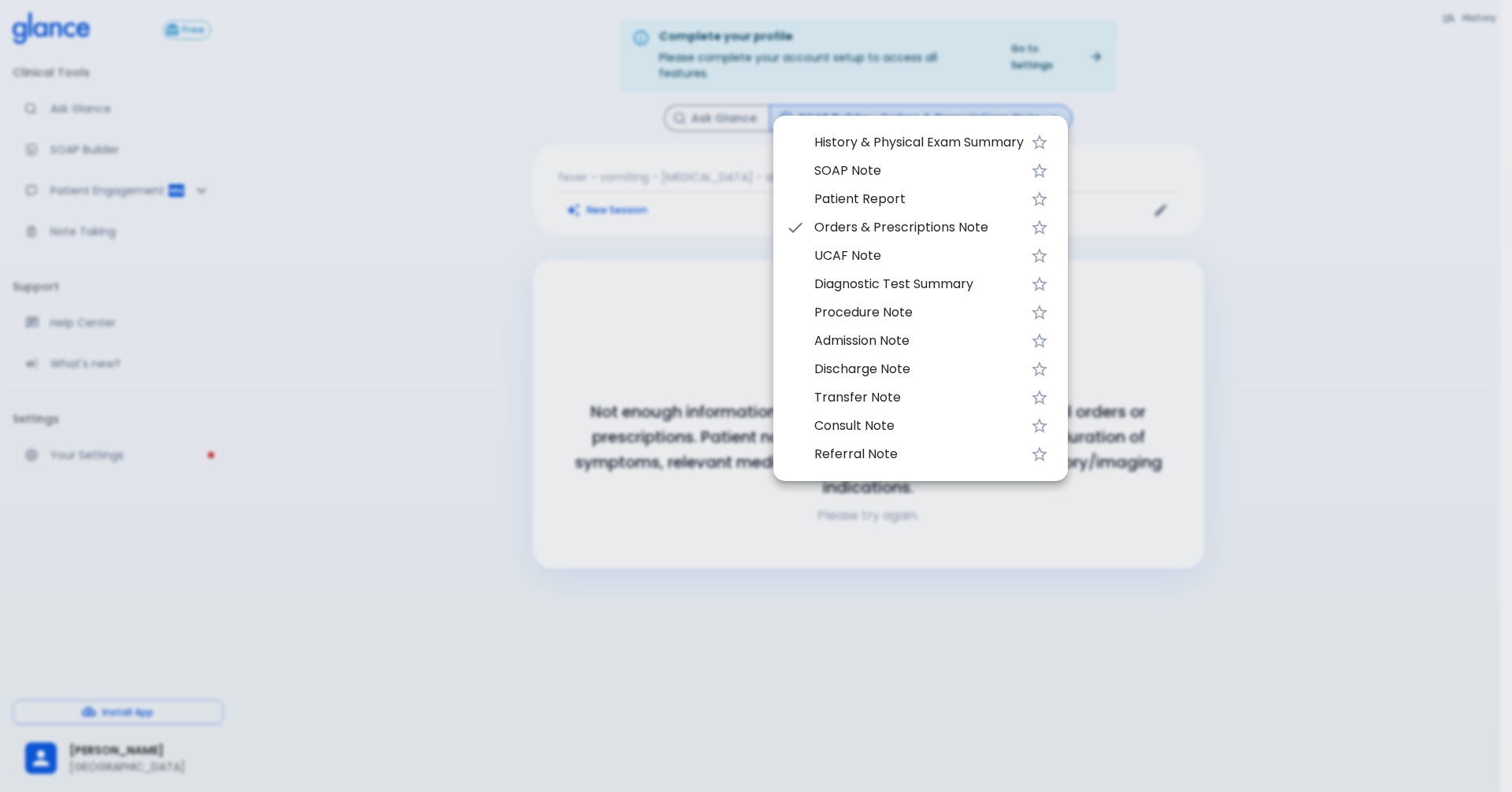
click at [906, 148] on span "History & Physical Exam Summary" at bounding box center [919, 142] width 209 height 19
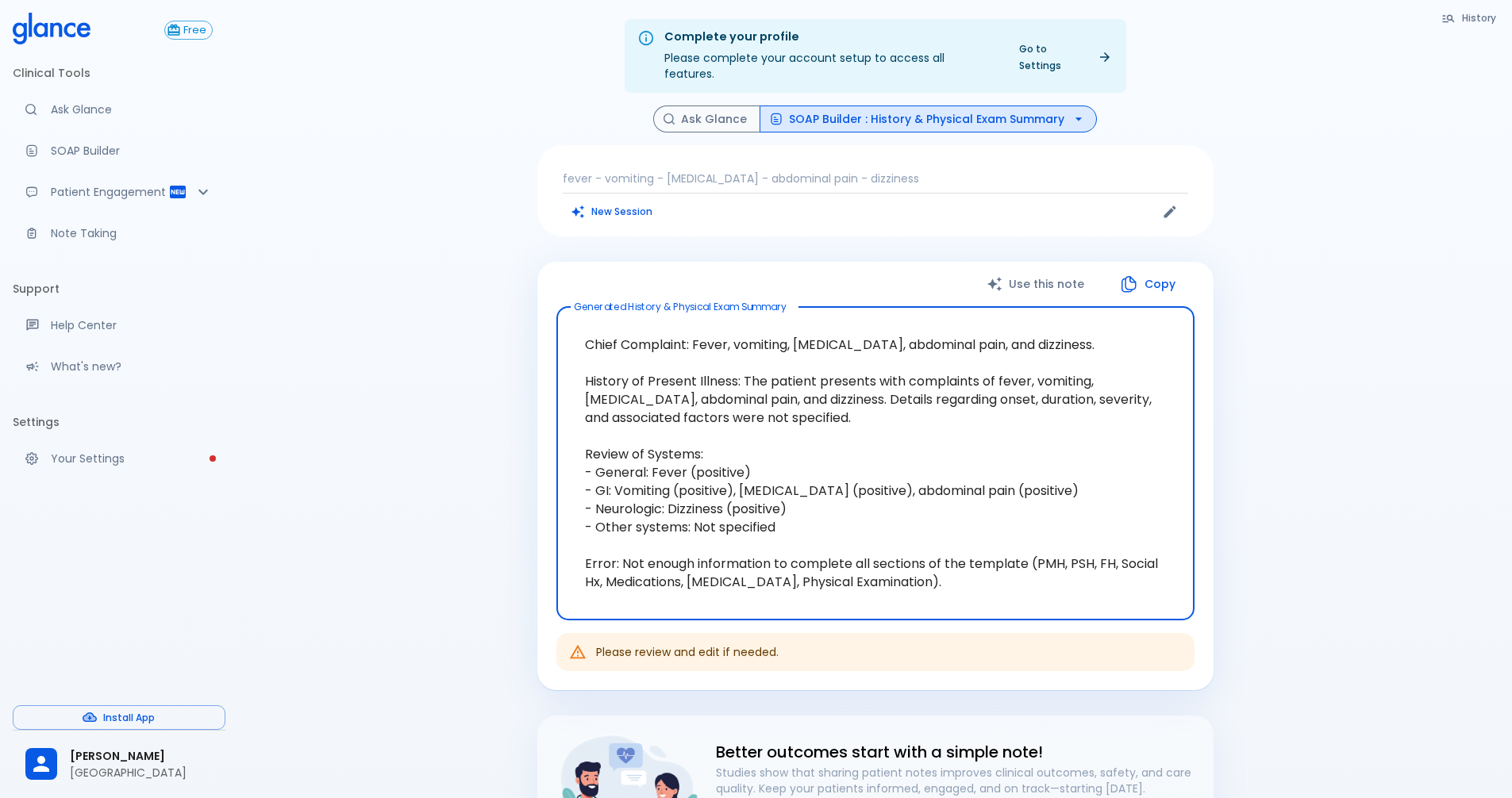
drag, startPoint x: 740, startPoint y: 366, endPoint x: 779, endPoint y: 387, distance: 44.3
click at [779, 387] on textarea "Chief Complaint: Fever, vomiting, [MEDICAL_DATA], abdominal pain, and dizziness…" at bounding box center [875, 464] width 616 height 288
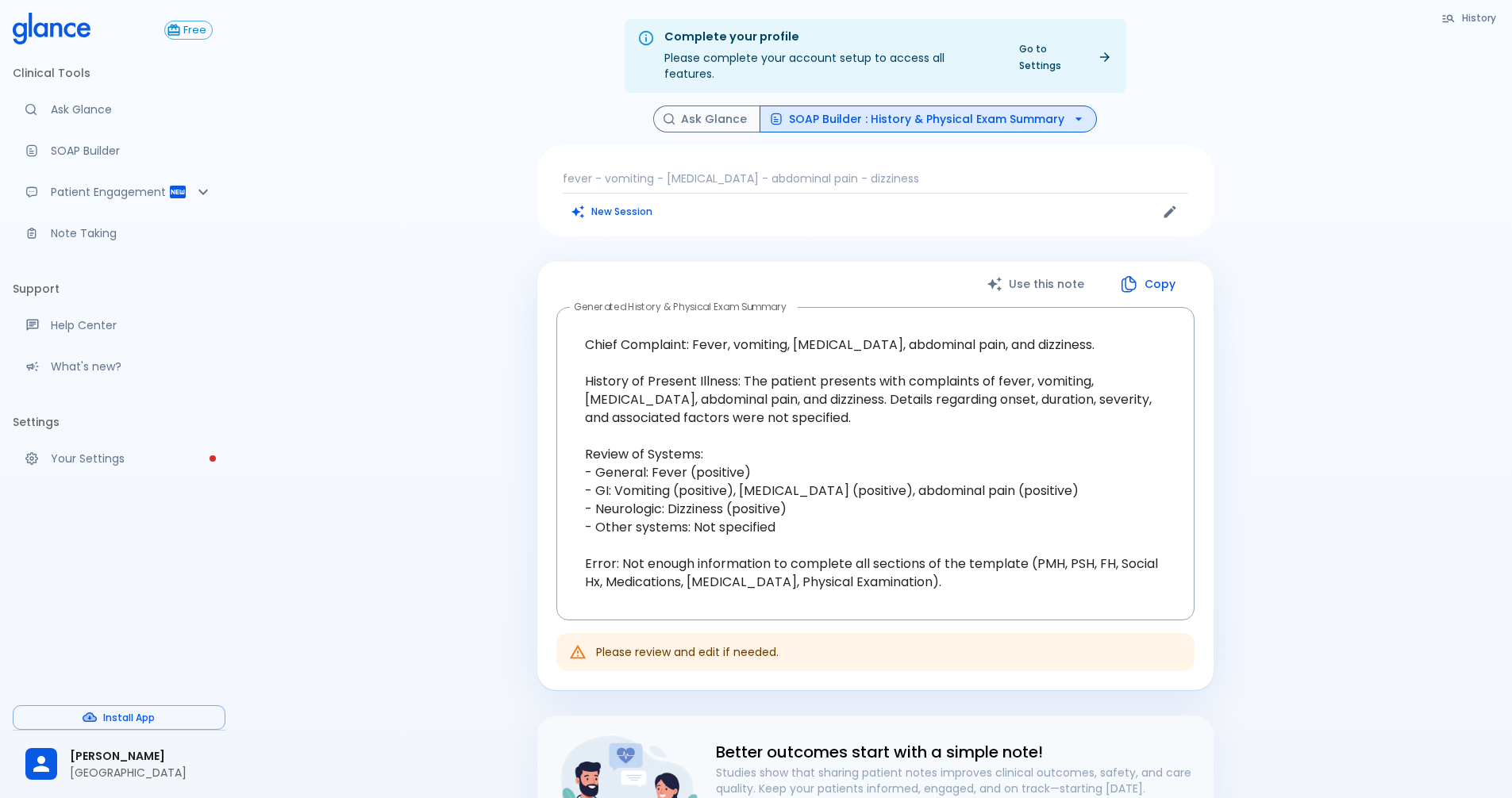
click at [754, 153] on div "fever - vomiting - [MEDICAL_DATA] - abdominal pain - dizziness New Session" at bounding box center [875, 190] width 676 height 92
click at [754, 170] on p "fever - vomiting - [MEDICAL_DATA] - abdominal pain - dizziness" at bounding box center [875, 178] width 626 height 16
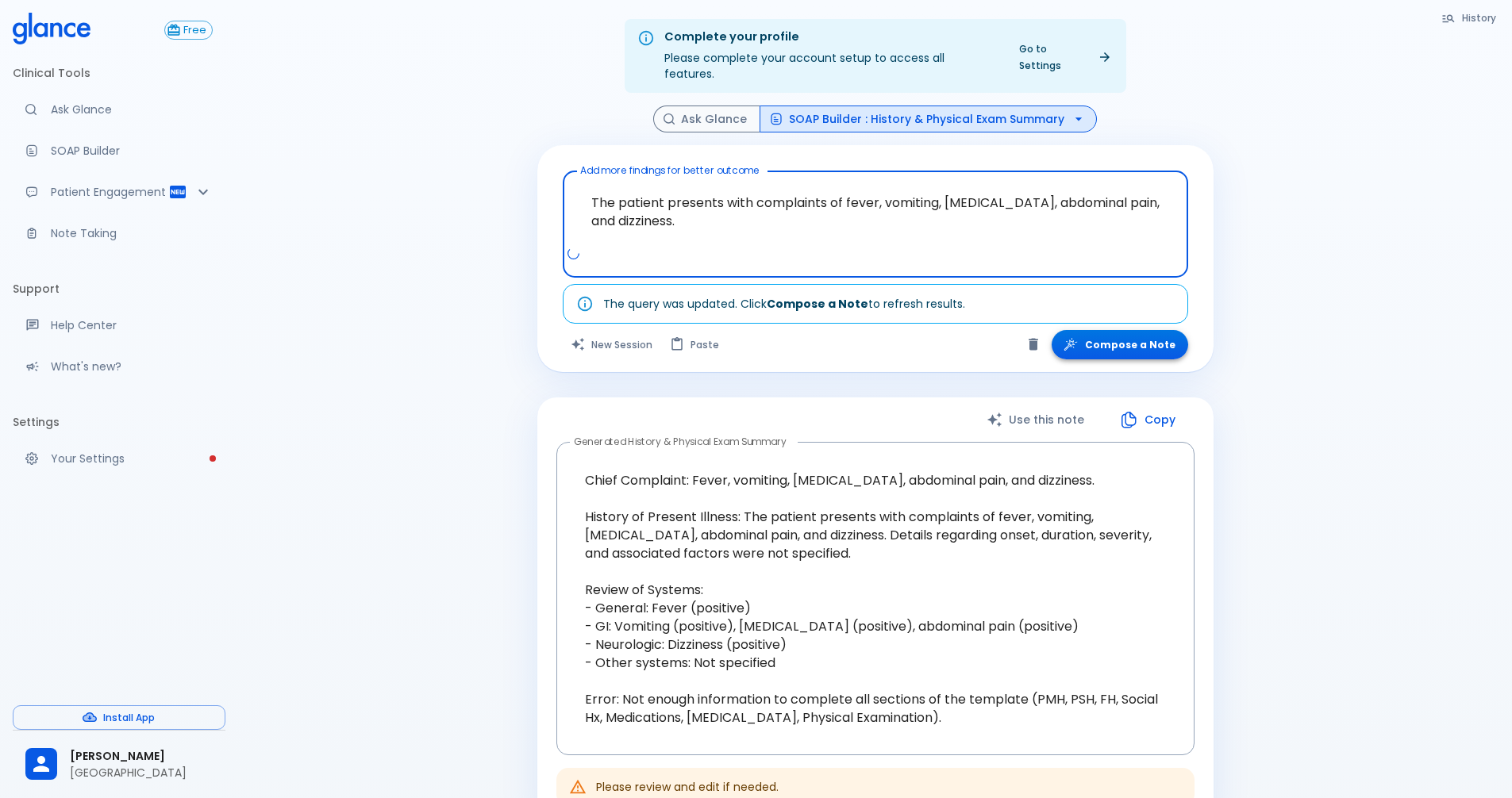
type textarea "The patient presents with complaints of fever, vomiting, [MEDICAL_DATA], abdomi…"
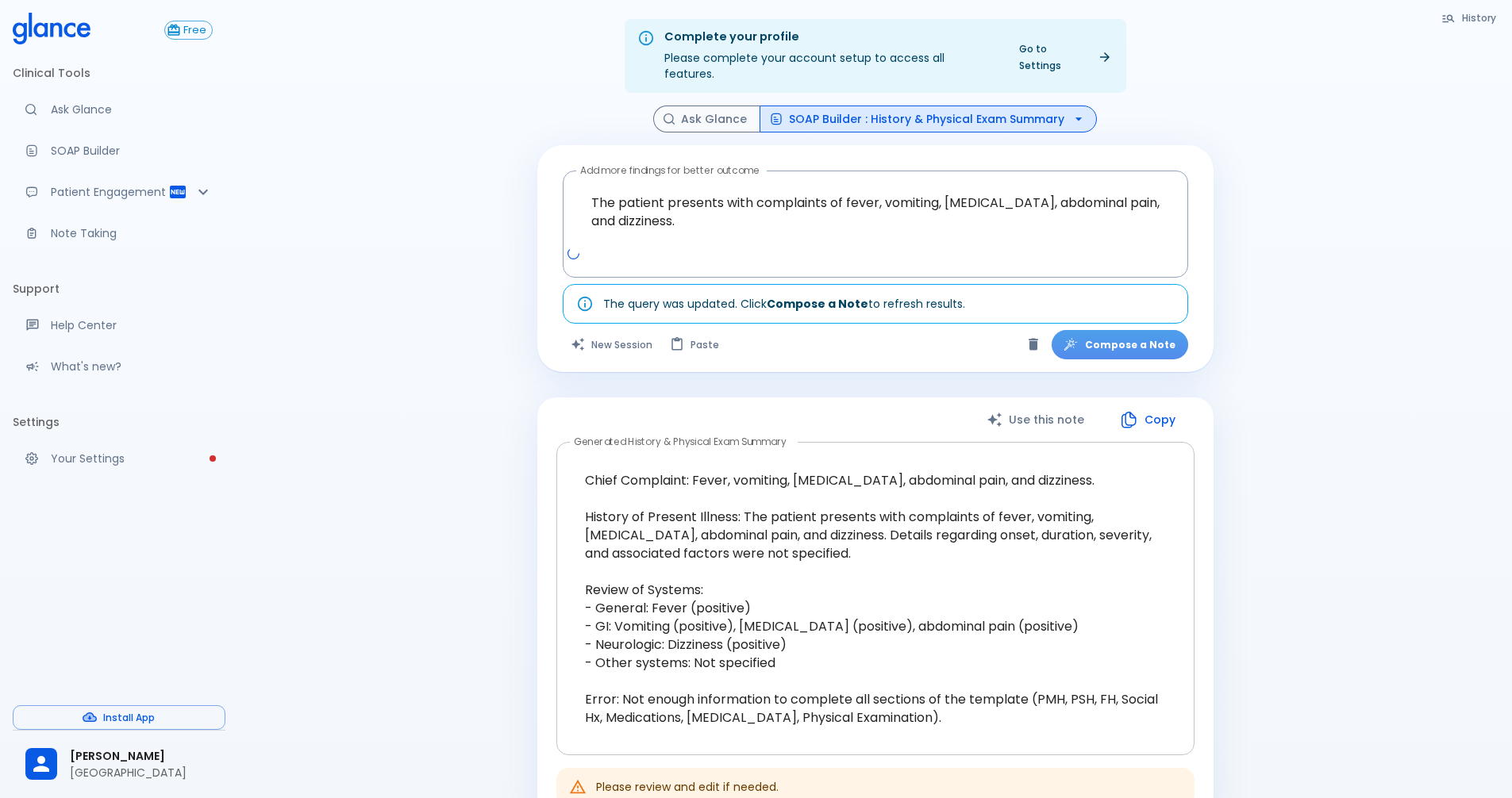
click at [1147, 330] on button "Compose a Note" at bounding box center [1120, 345] width 137 height 30
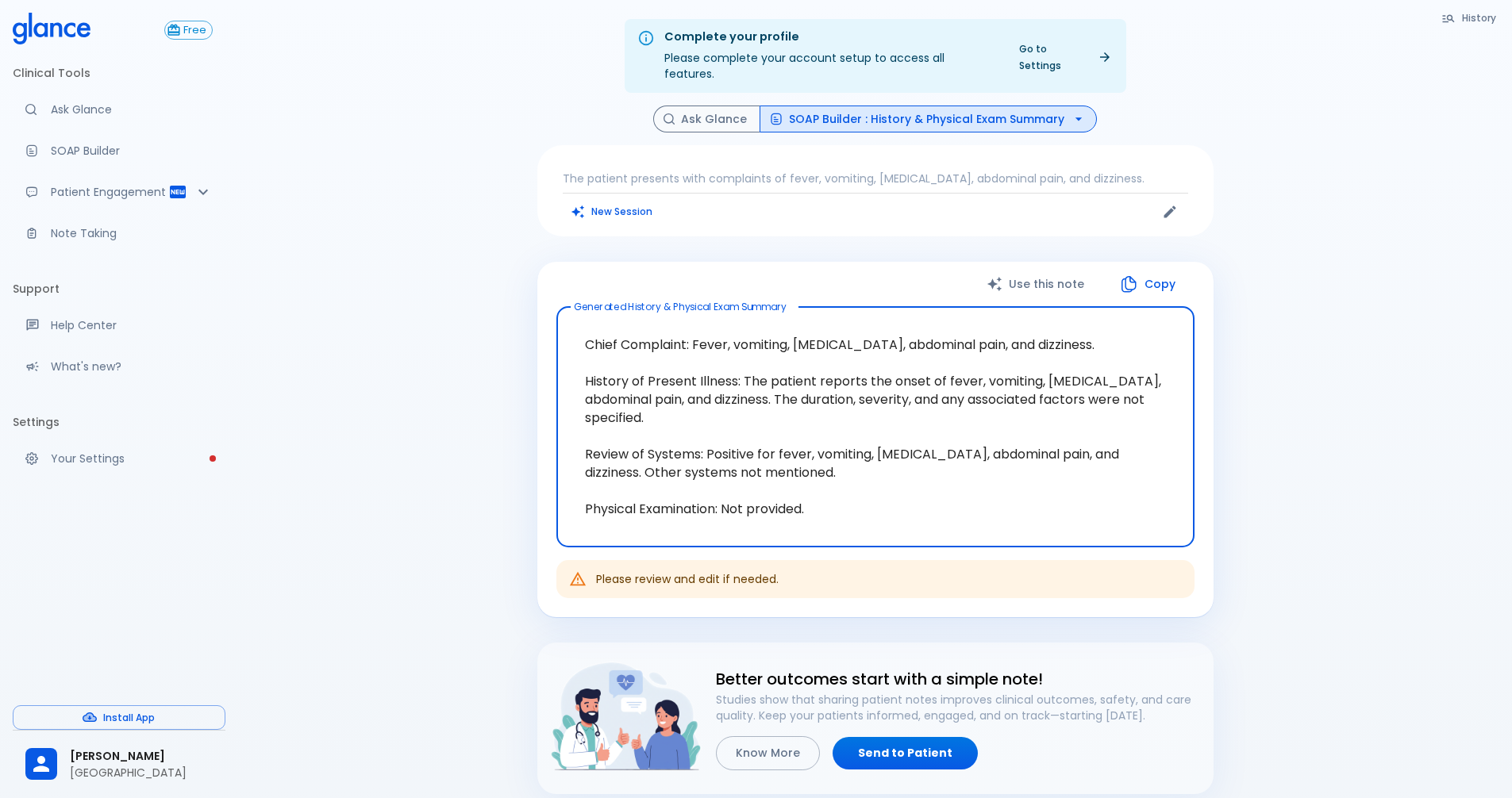
click at [1064, 106] on button "SOAP Builder : History & Physical Exam Summary" at bounding box center [928, 119] width 337 height 28
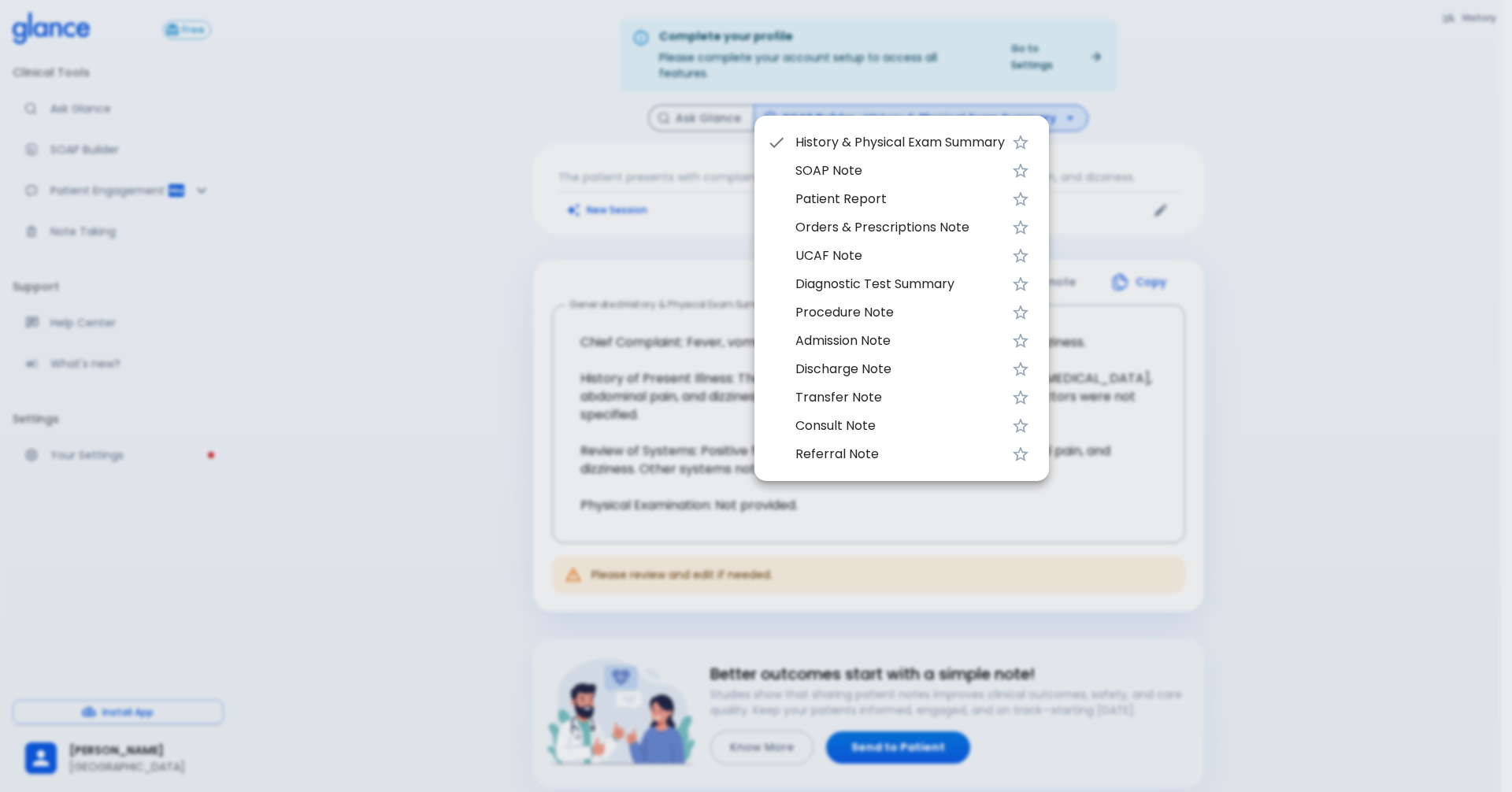
click at [850, 228] on span "Orders & Prescriptions Note" at bounding box center [900, 227] width 209 height 19
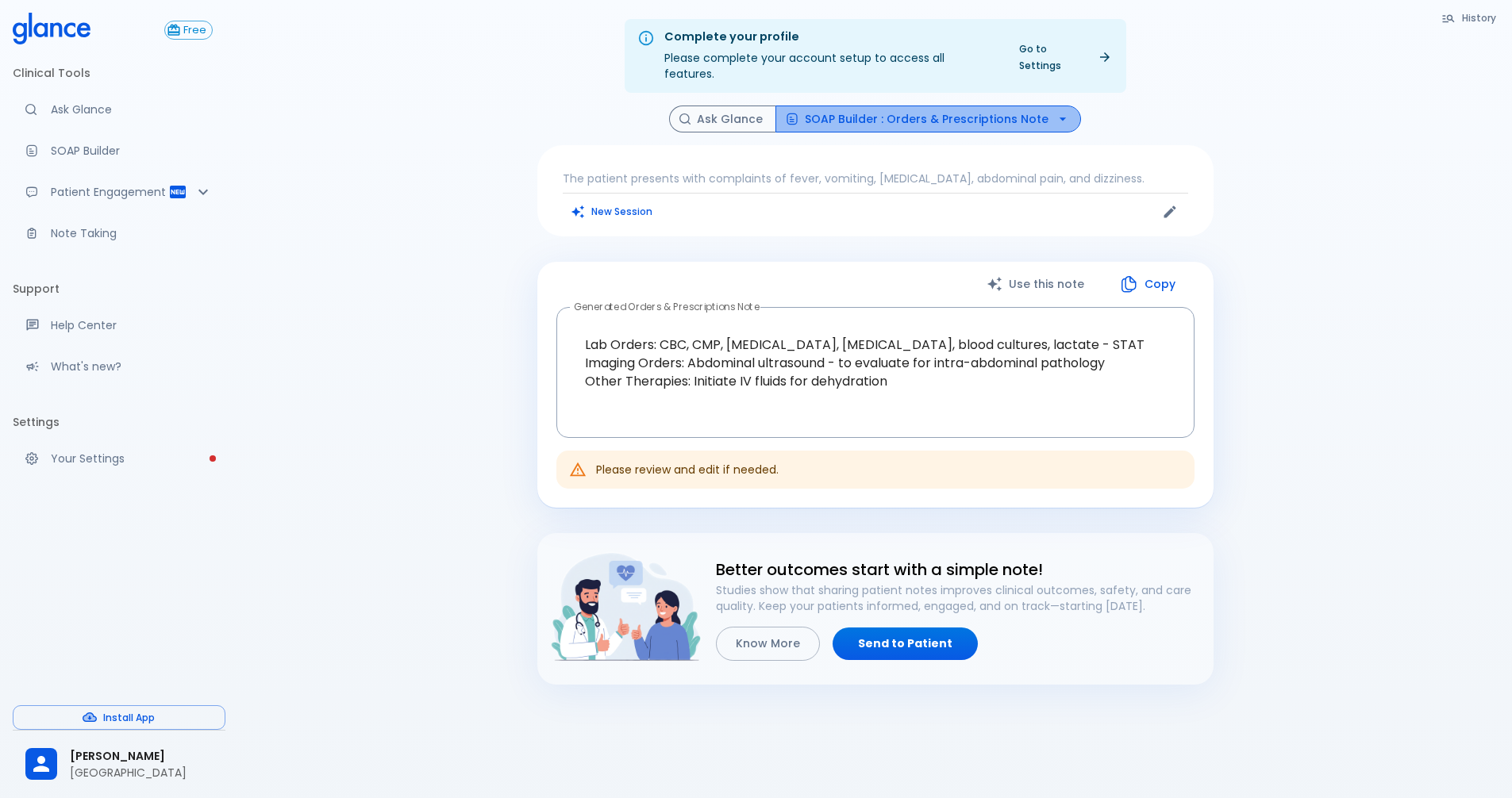
click at [973, 105] on button "SOAP Builder : Orders & Prescriptions Note" at bounding box center [928, 119] width 306 height 28
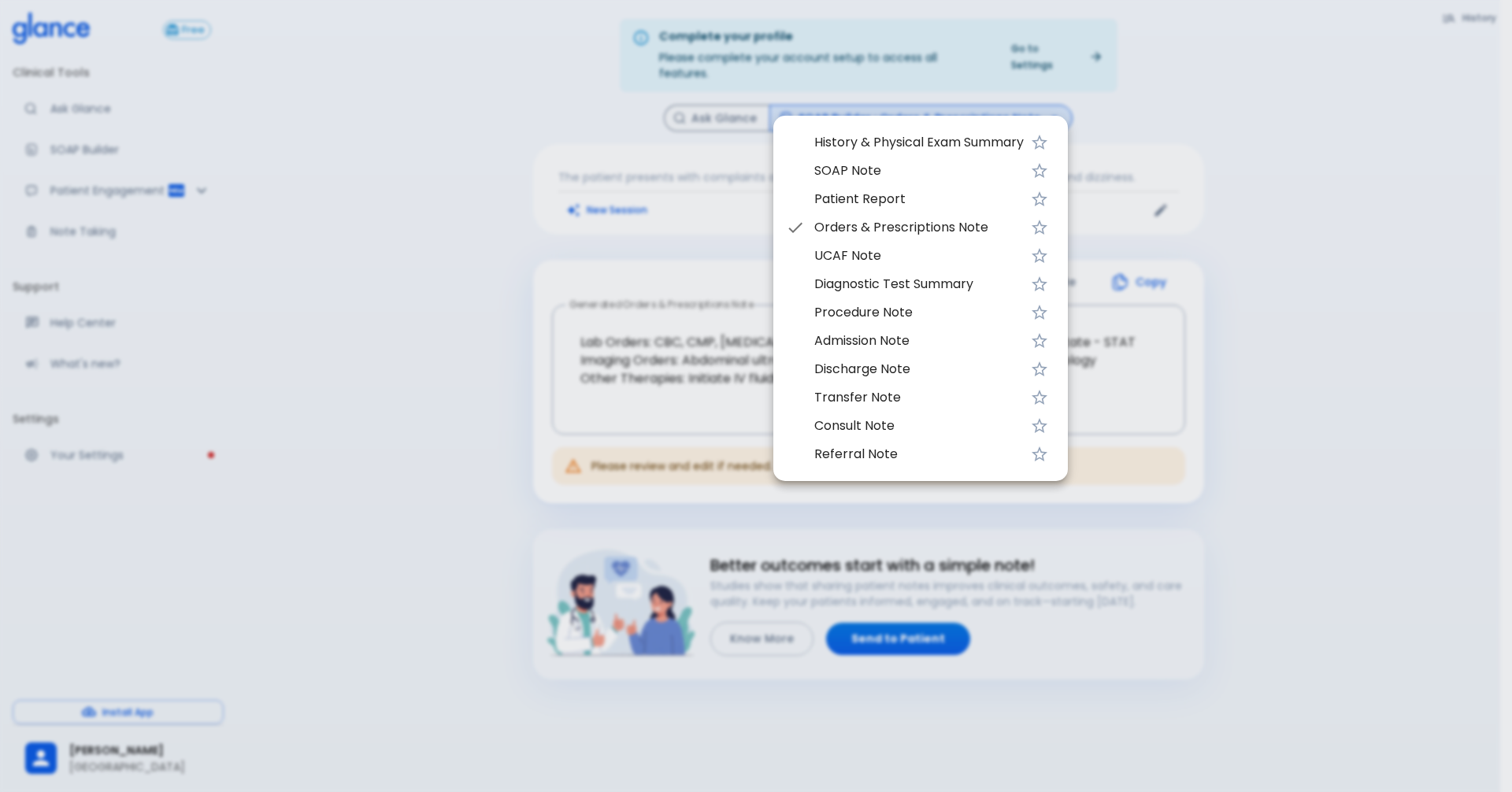
click at [1376, 395] on div at bounding box center [756, 396] width 1512 height 792
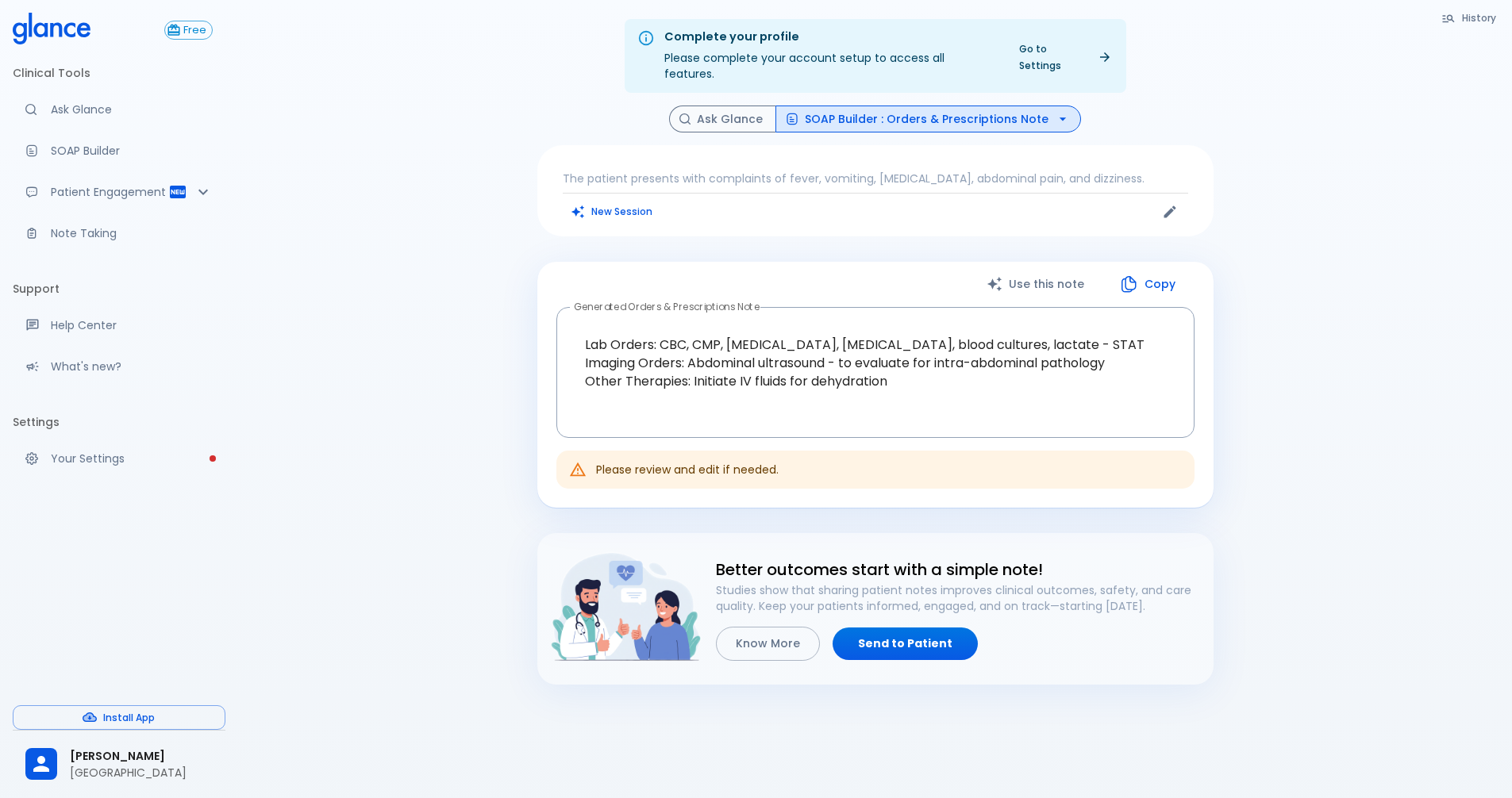
click at [1095, 170] on p "The patient presents with complaints of fever, vomiting, [MEDICAL_DATA], abdomi…" at bounding box center [875, 178] width 626 height 16
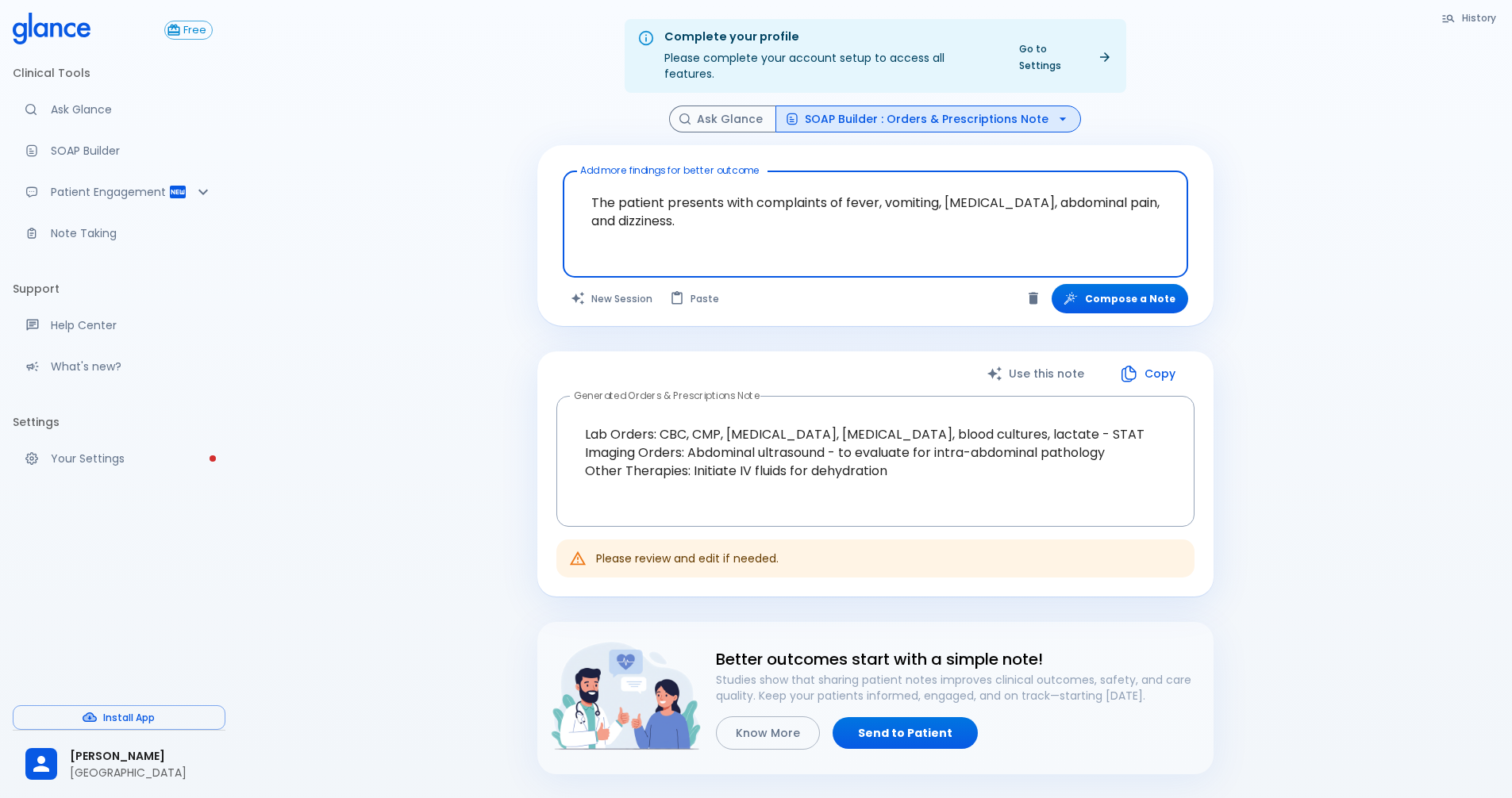
click at [1032, 105] on button "SOAP Builder : Orders & Prescriptions Note" at bounding box center [928, 119] width 306 height 28
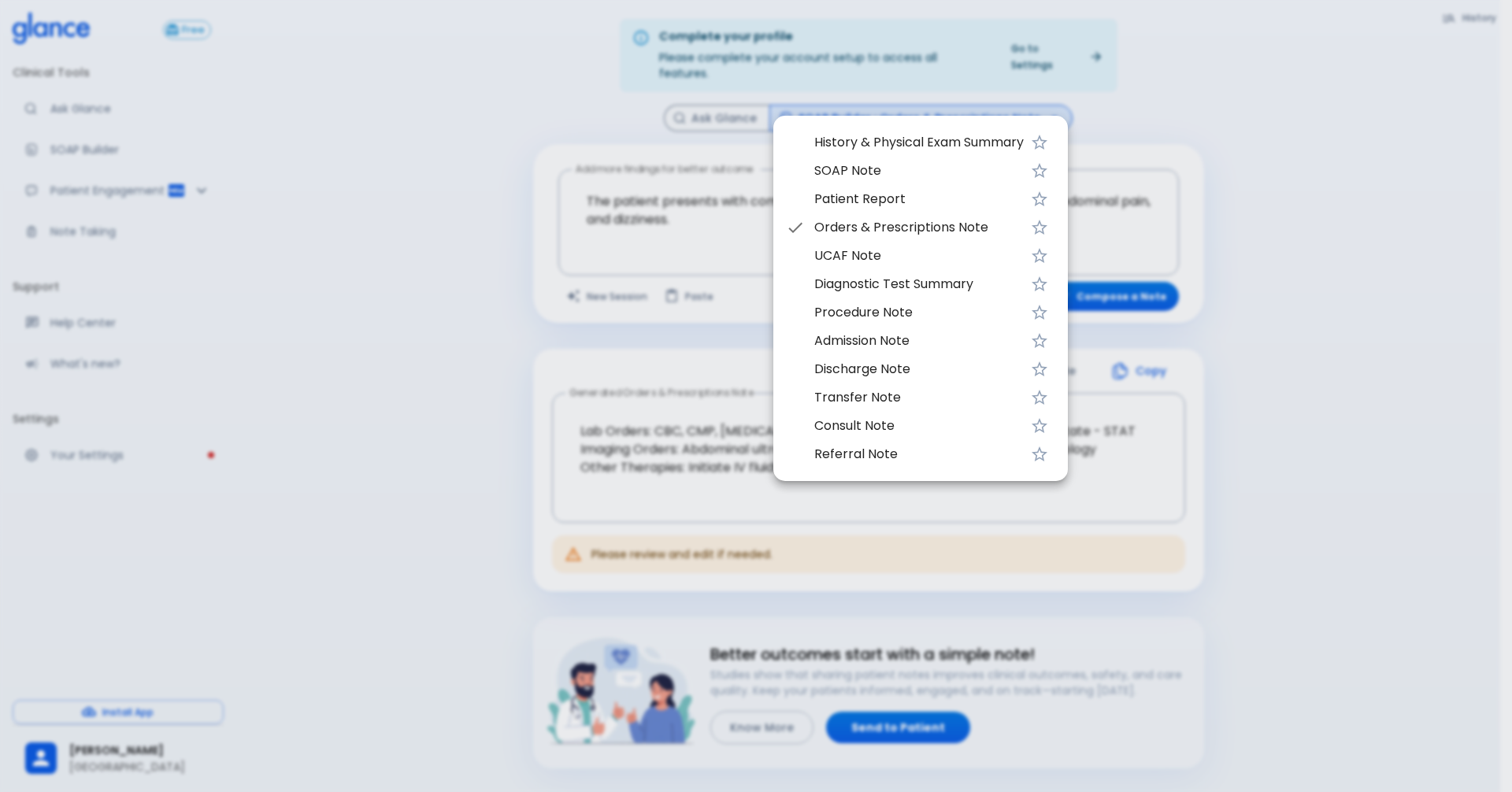
click at [873, 374] on span "Discharge Note" at bounding box center [919, 369] width 209 height 19
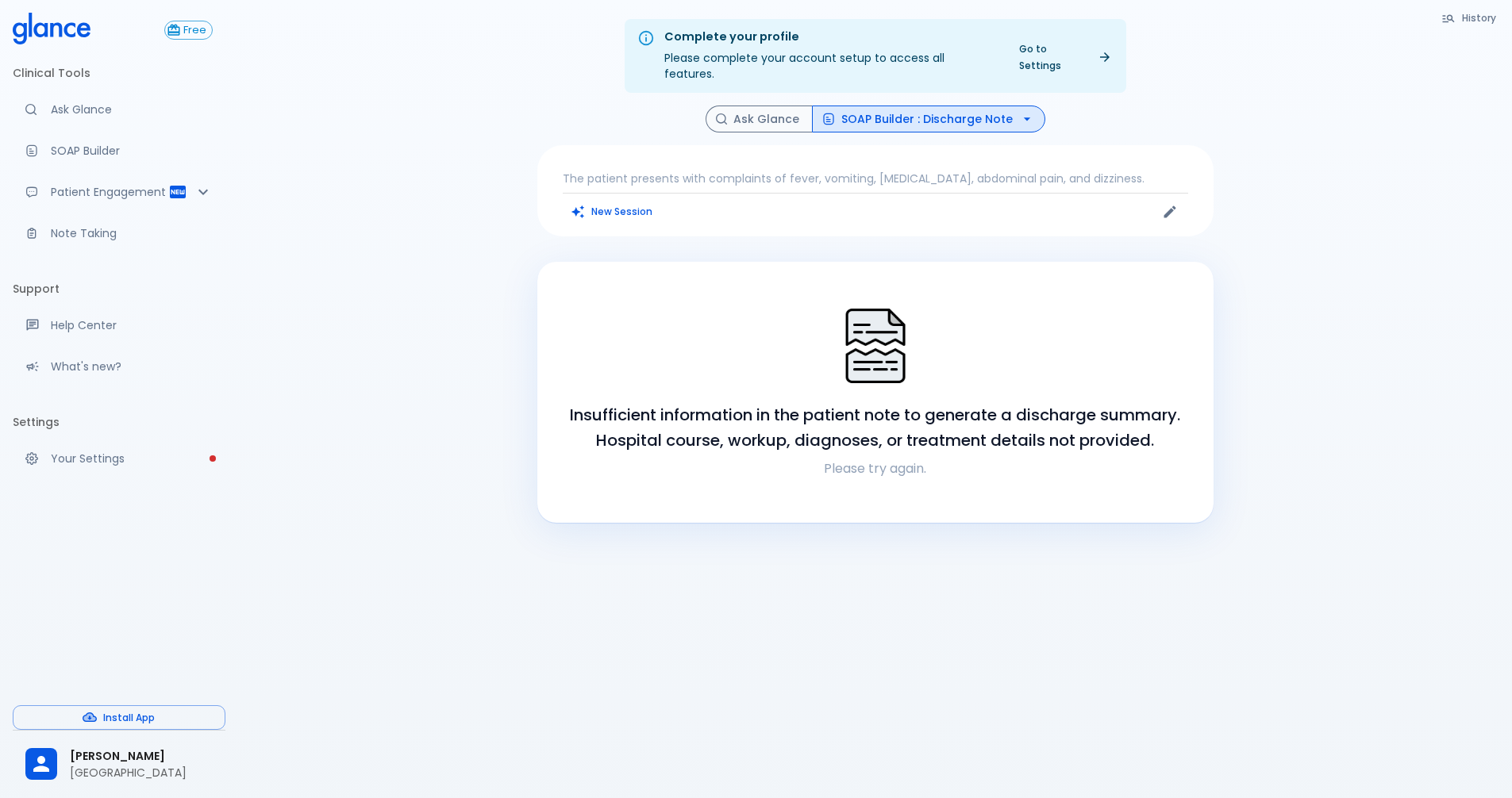
click at [696, 175] on div "The patient presents with complaints of fever, vomiting, [MEDICAL_DATA], abdomi…" at bounding box center [875, 190] width 676 height 92
click at [909, 170] on p "The patient presents with complaints of fever, vomiting, [MEDICAL_DATA], abdomi…" at bounding box center [875, 178] width 626 height 16
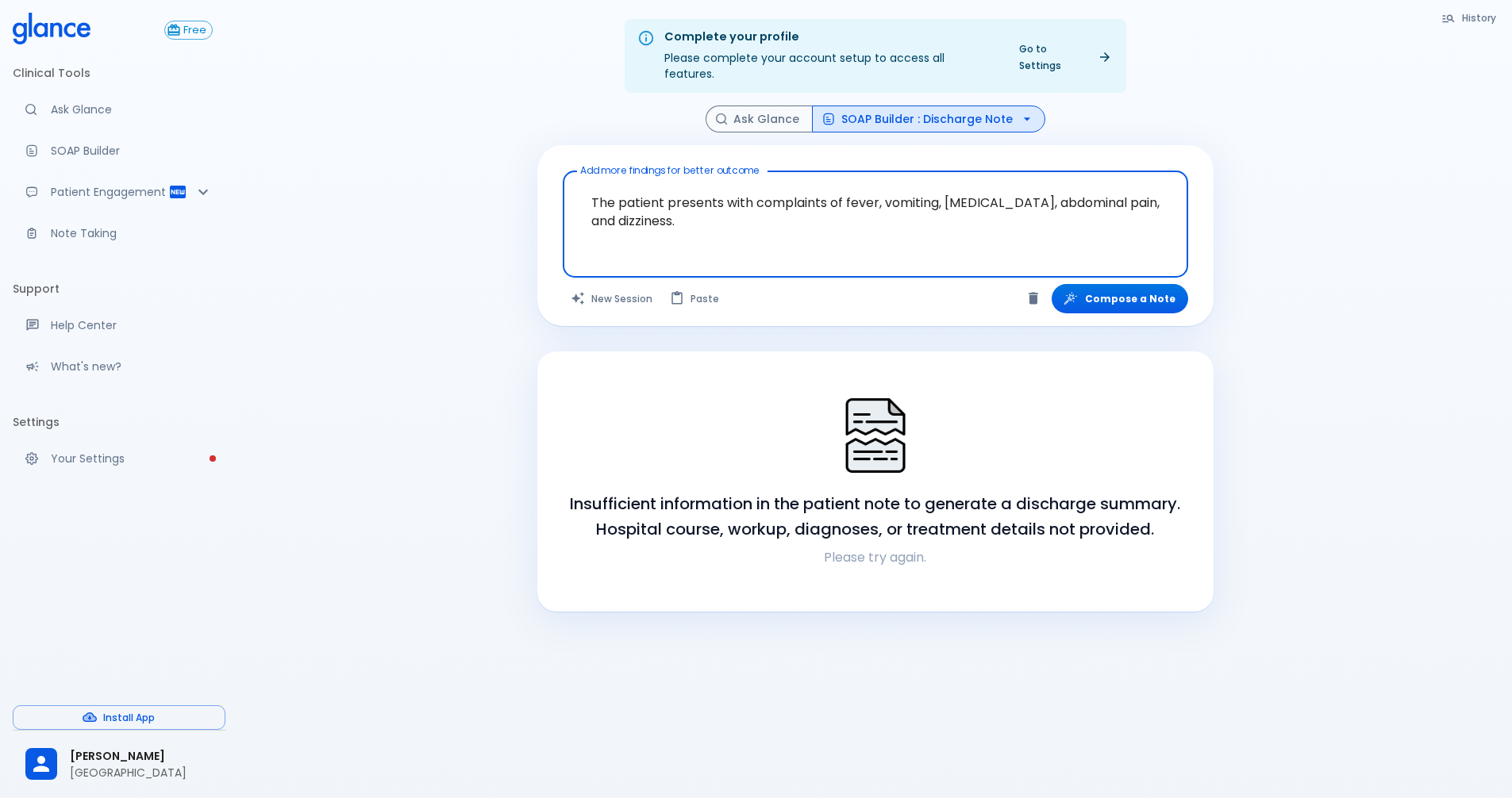
click at [814, 227] on textarea "The patient presents with complaints of fever, vomiting, [MEDICAL_DATA], abdomi…" at bounding box center [875, 211] width 603 height 68
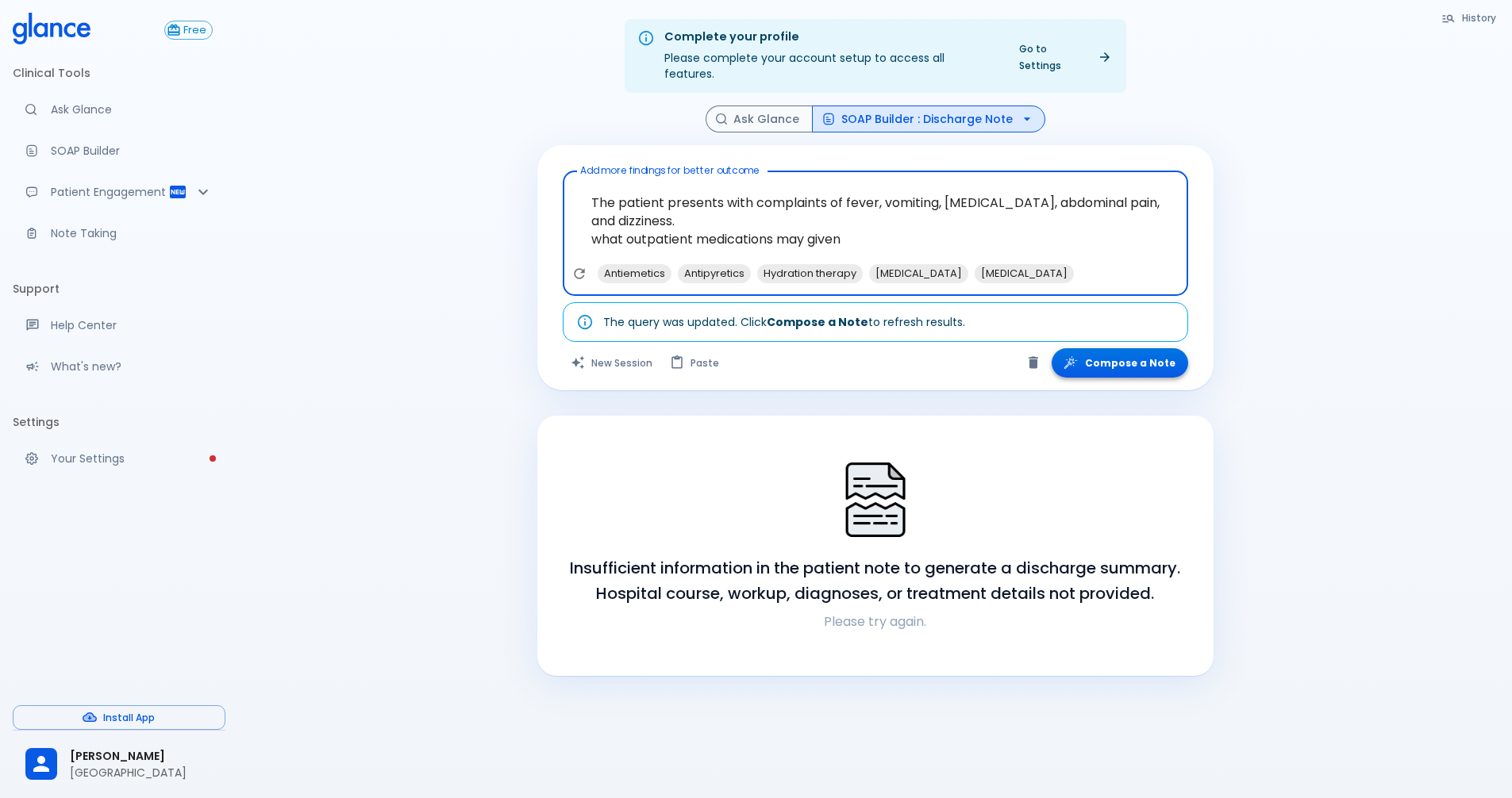
type textarea "The patient presents with complaints of fever, vomiting, [MEDICAL_DATA], abdomi…"
click at [1154, 349] on button "Compose a Note" at bounding box center [1120, 364] width 137 height 30
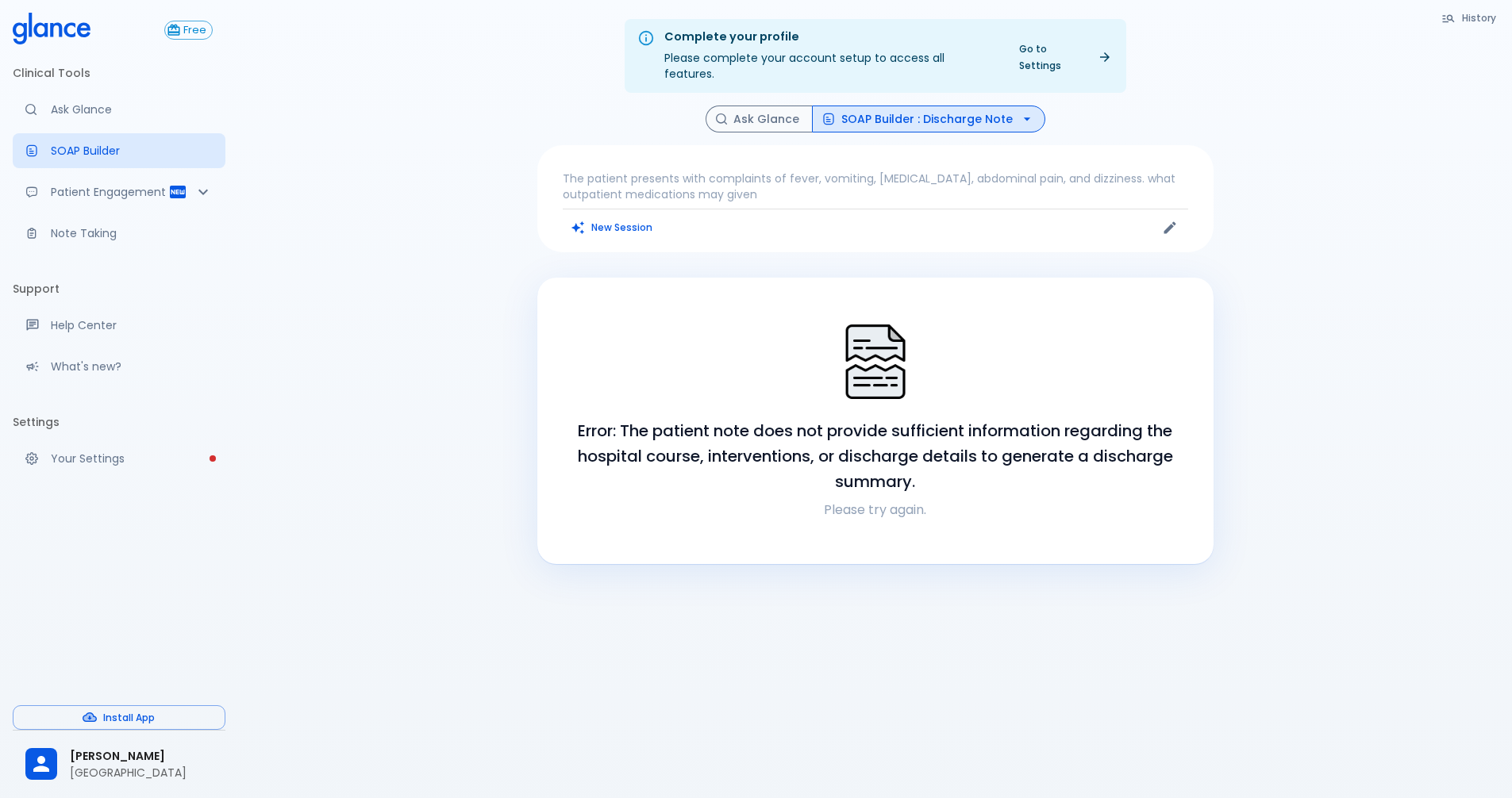
click at [989, 120] on div "History Ask Glance SOAP Builder : Discharge Note The patient presents with comp…" at bounding box center [875, 334] width 715 height 458
click at [981, 108] on button "SOAP Builder : Discharge Note" at bounding box center [928, 119] width 234 height 28
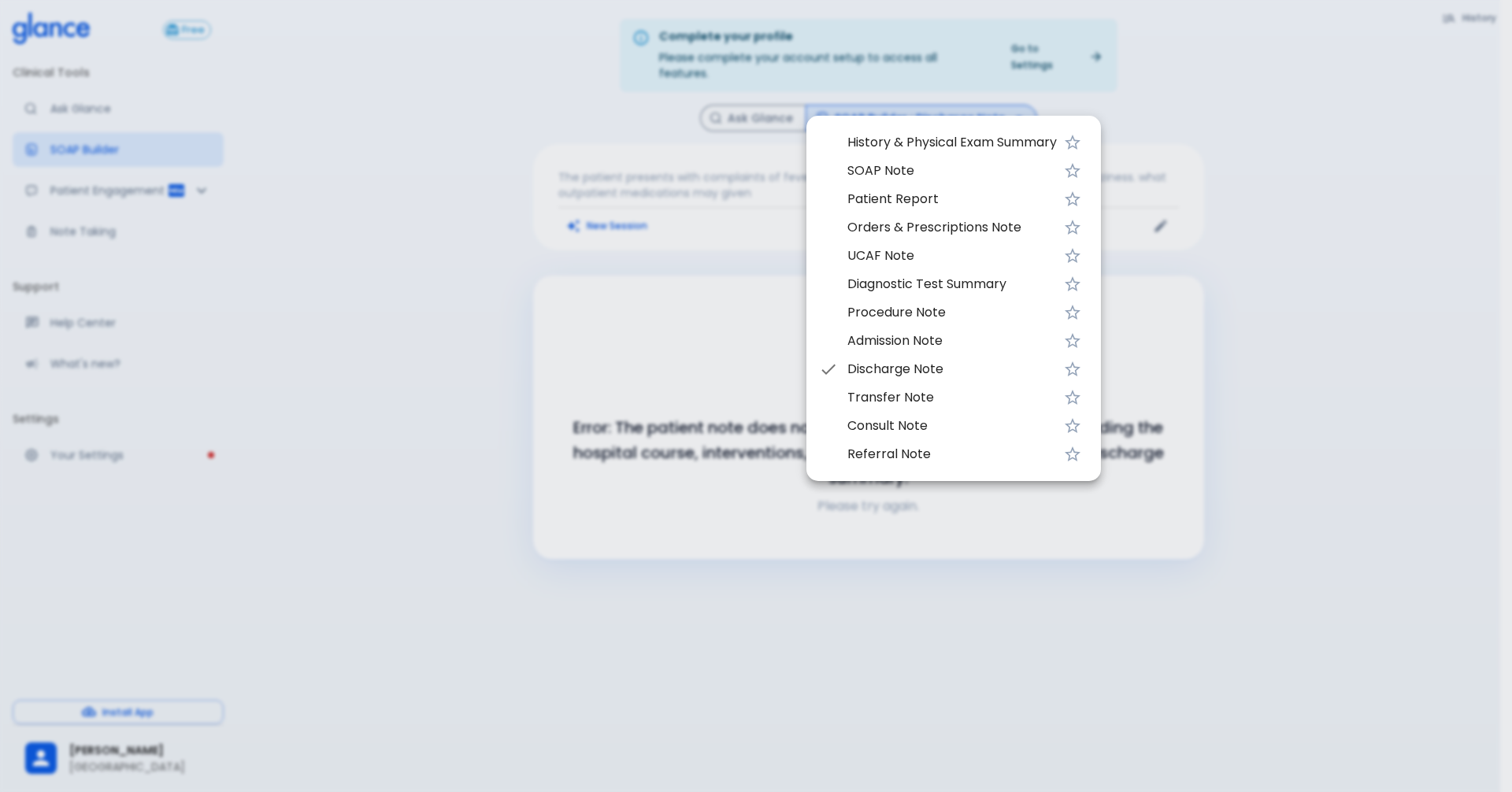
click at [926, 230] on span "Orders & Prescriptions Note" at bounding box center [953, 227] width 209 height 19
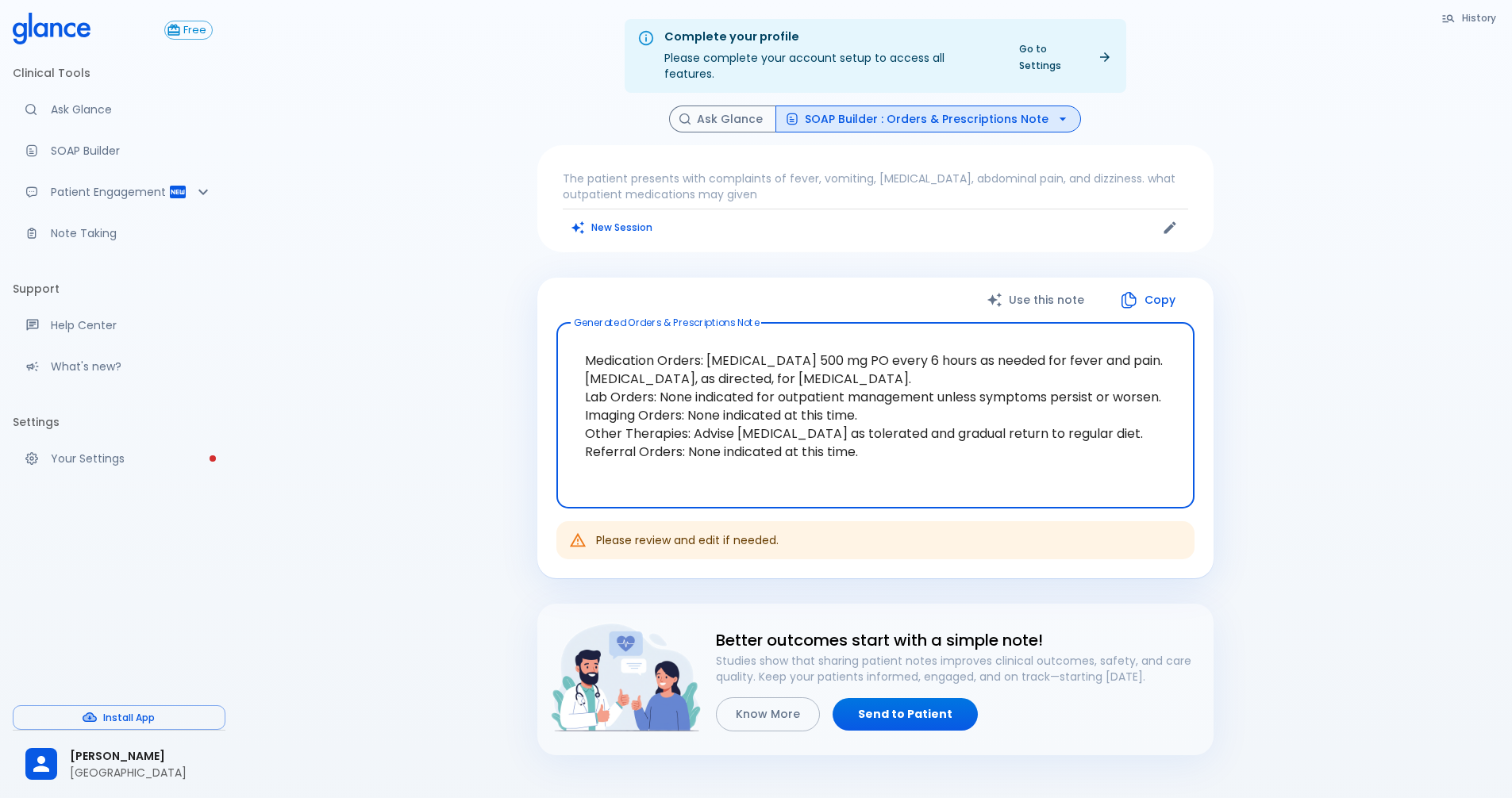
click at [715, 170] on p "The patient presents with complaints of fever, vomiting, [MEDICAL_DATA], abdomi…" at bounding box center [875, 186] width 626 height 32
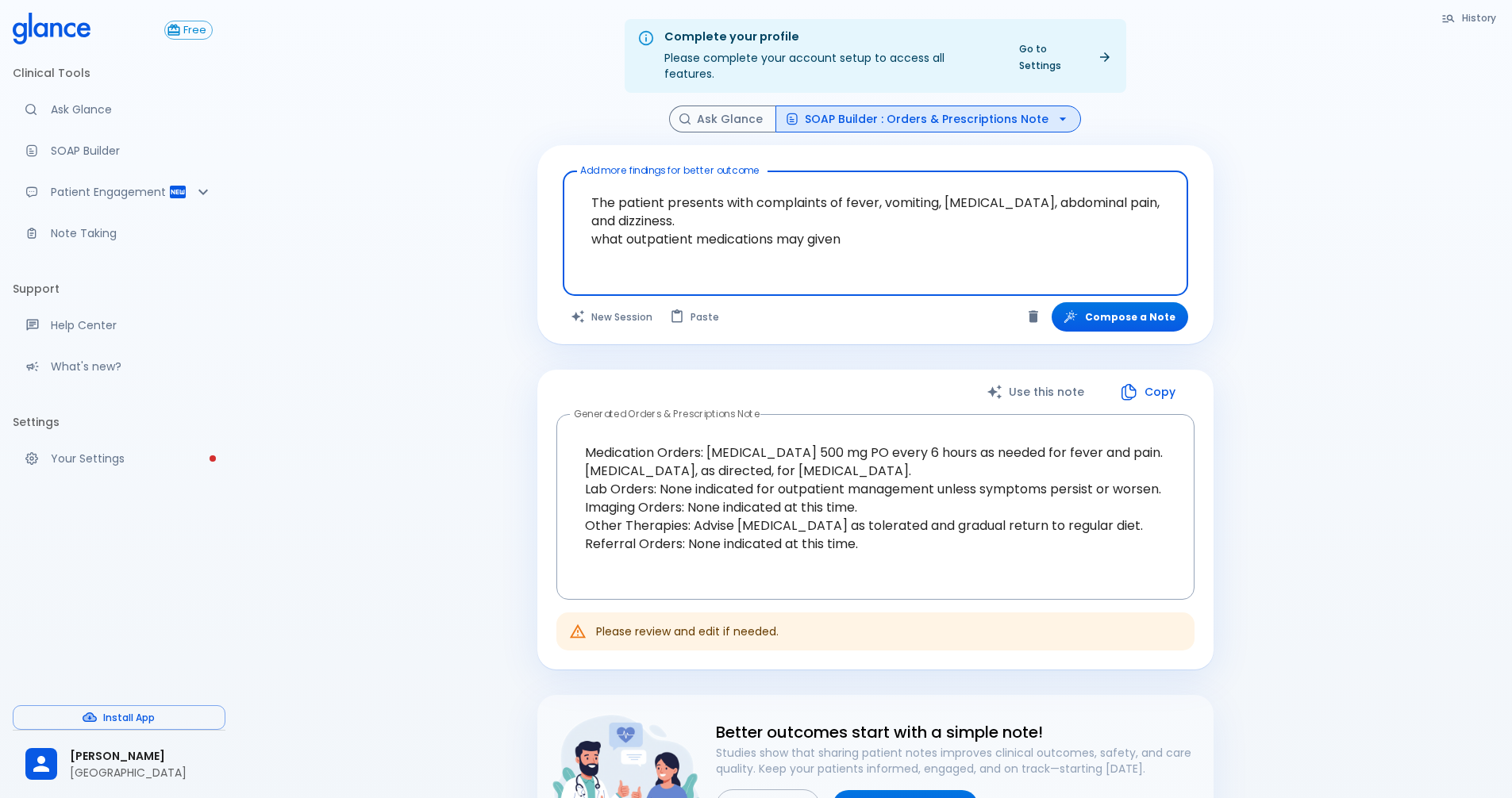
click at [898, 246] on textarea "The patient presents with complaints of fever, vomiting, [MEDICAL_DATA], abdomi…" at bounding box center [875, 221] width 603 height 87
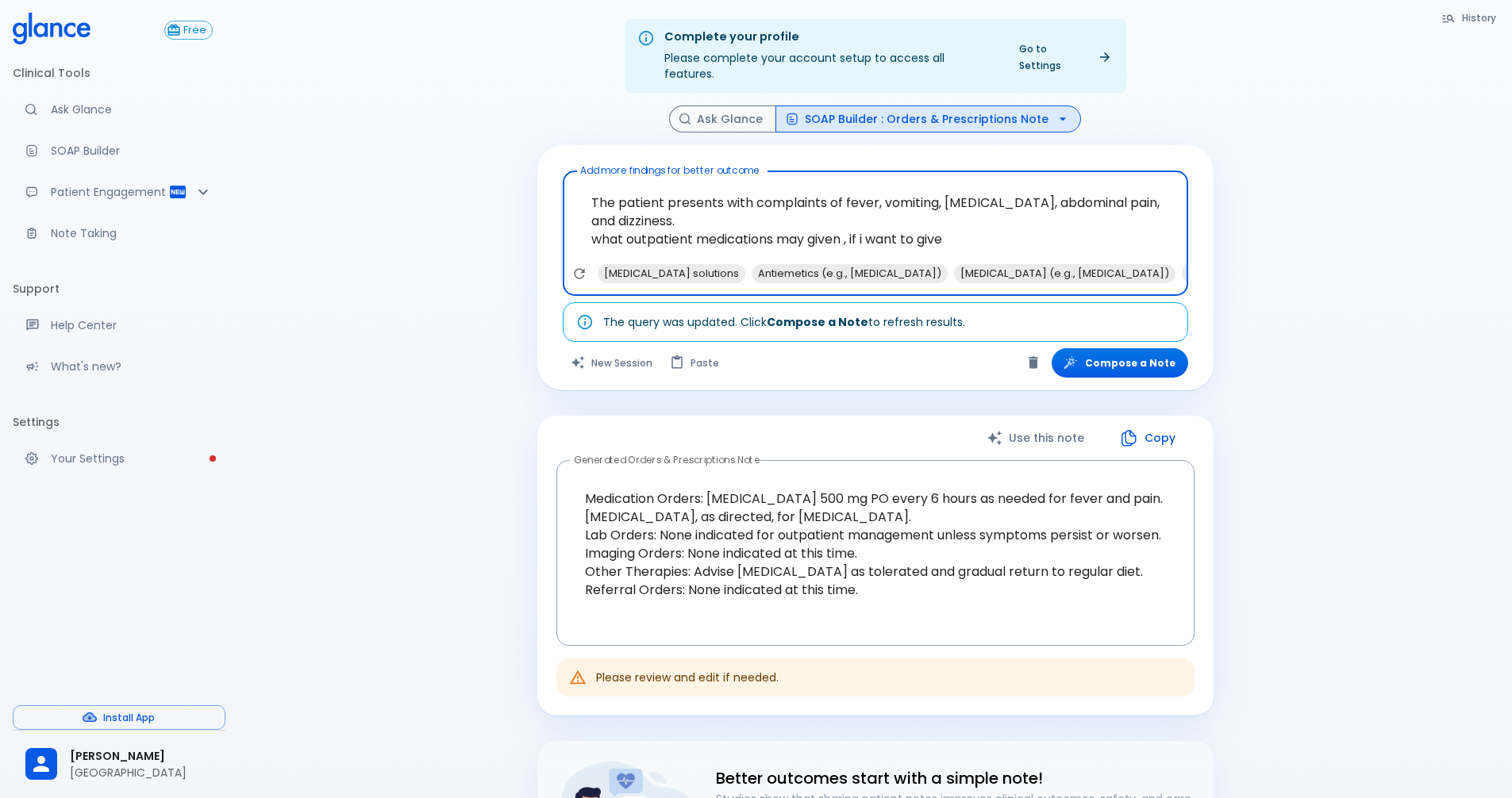
paste textarea "[MEDICAL_DATA] 40 Mg Capsules"
type textarea "The patient presents with complaints of fever, vomiting, [MEDICAL_DATA], abdomi…"
click at [1134, 349] on button "Compose a Note" at bounding box center [1120, 364] width 137 height 30
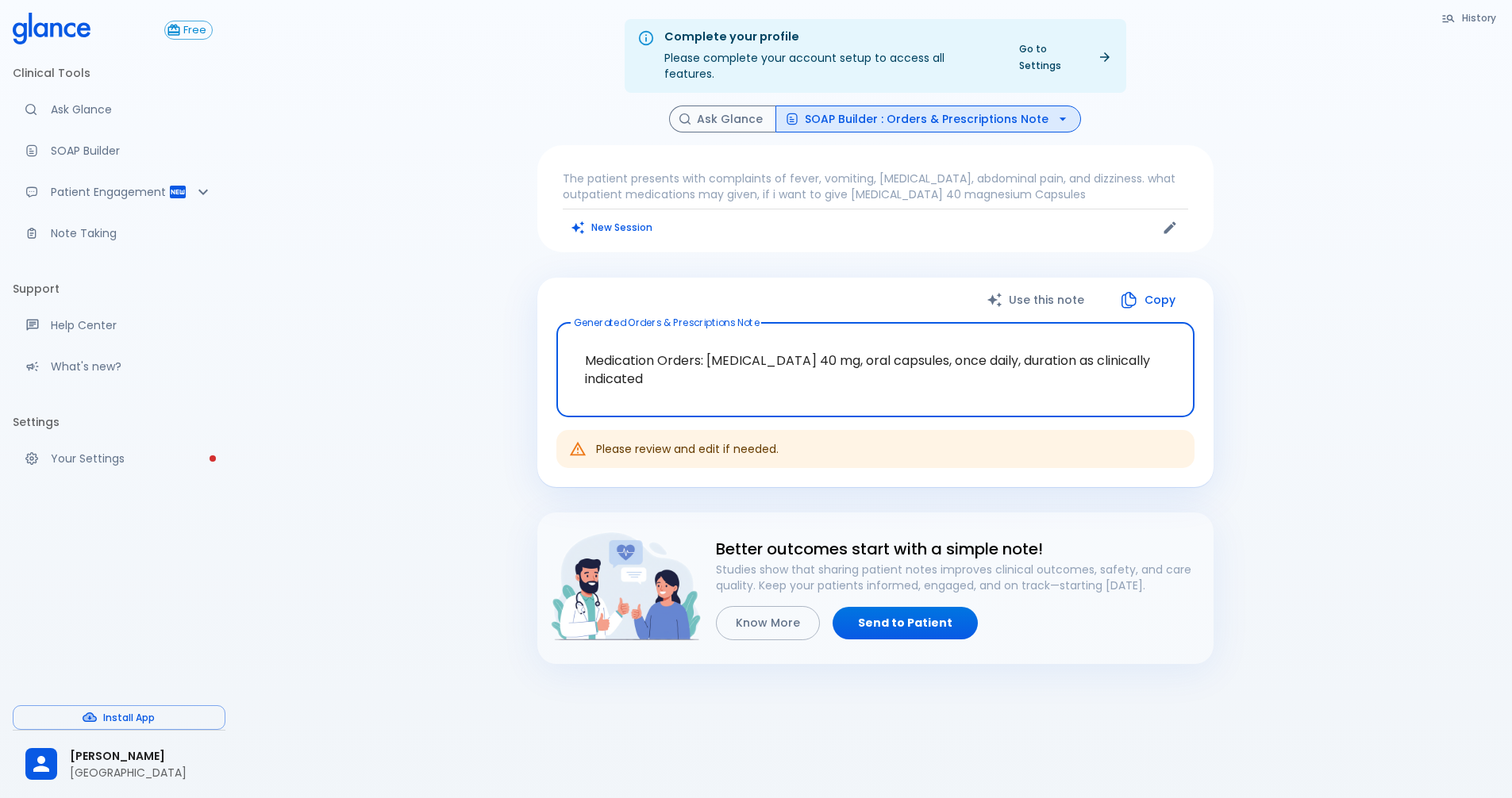
click at [1004, 177] on p "The patient presents with complaints of fever, vomiting, [MEDICAL_DATA], abdomi…" at bounding box center [875, 186] width 626 height 32
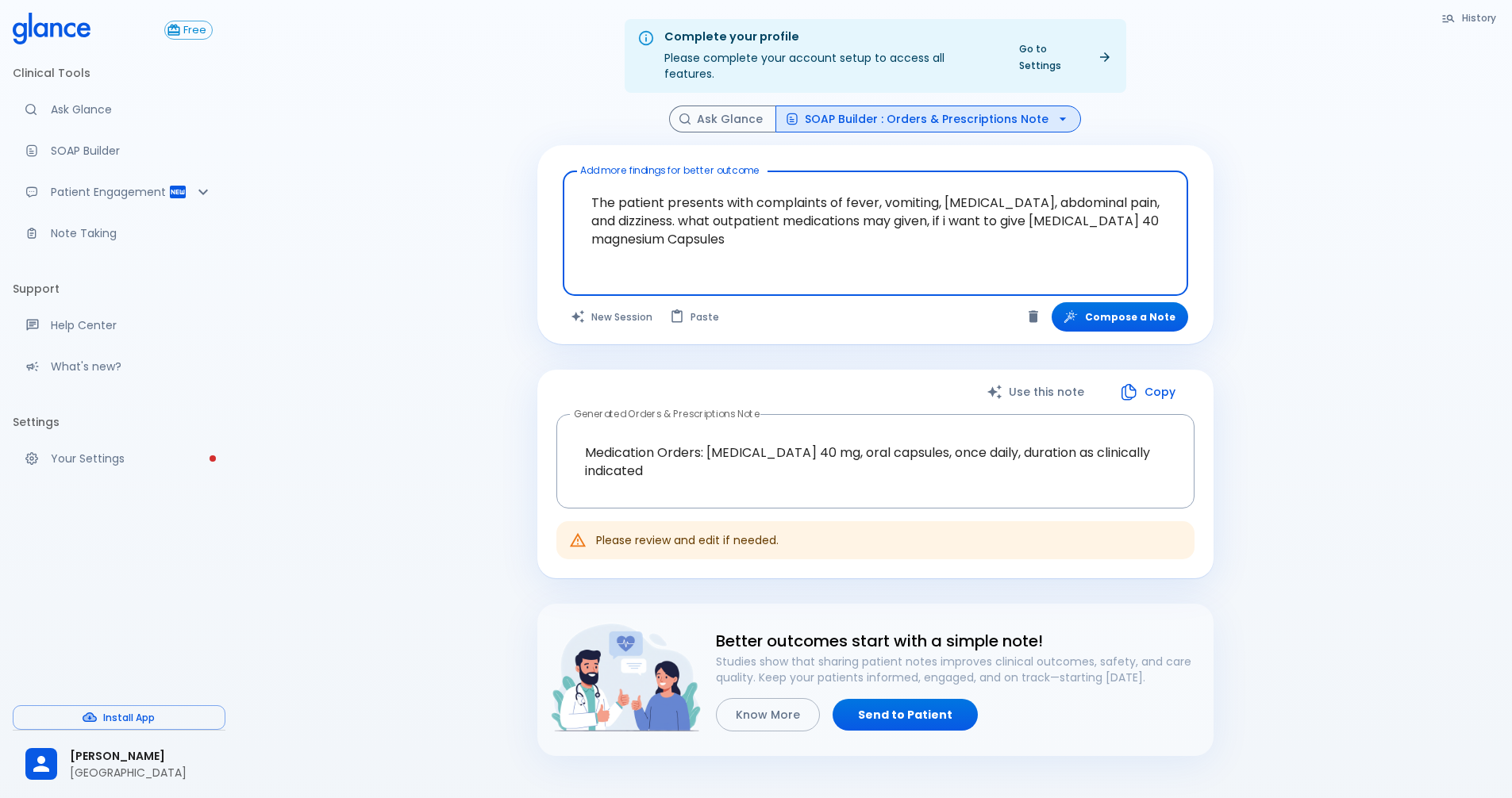
click at [767, 227] on textarea "The patient presents with complaints of fever, vomiting, [MEDICAL_DATA], abdomi…" at bounding box center [875, 221] width 603 height 87
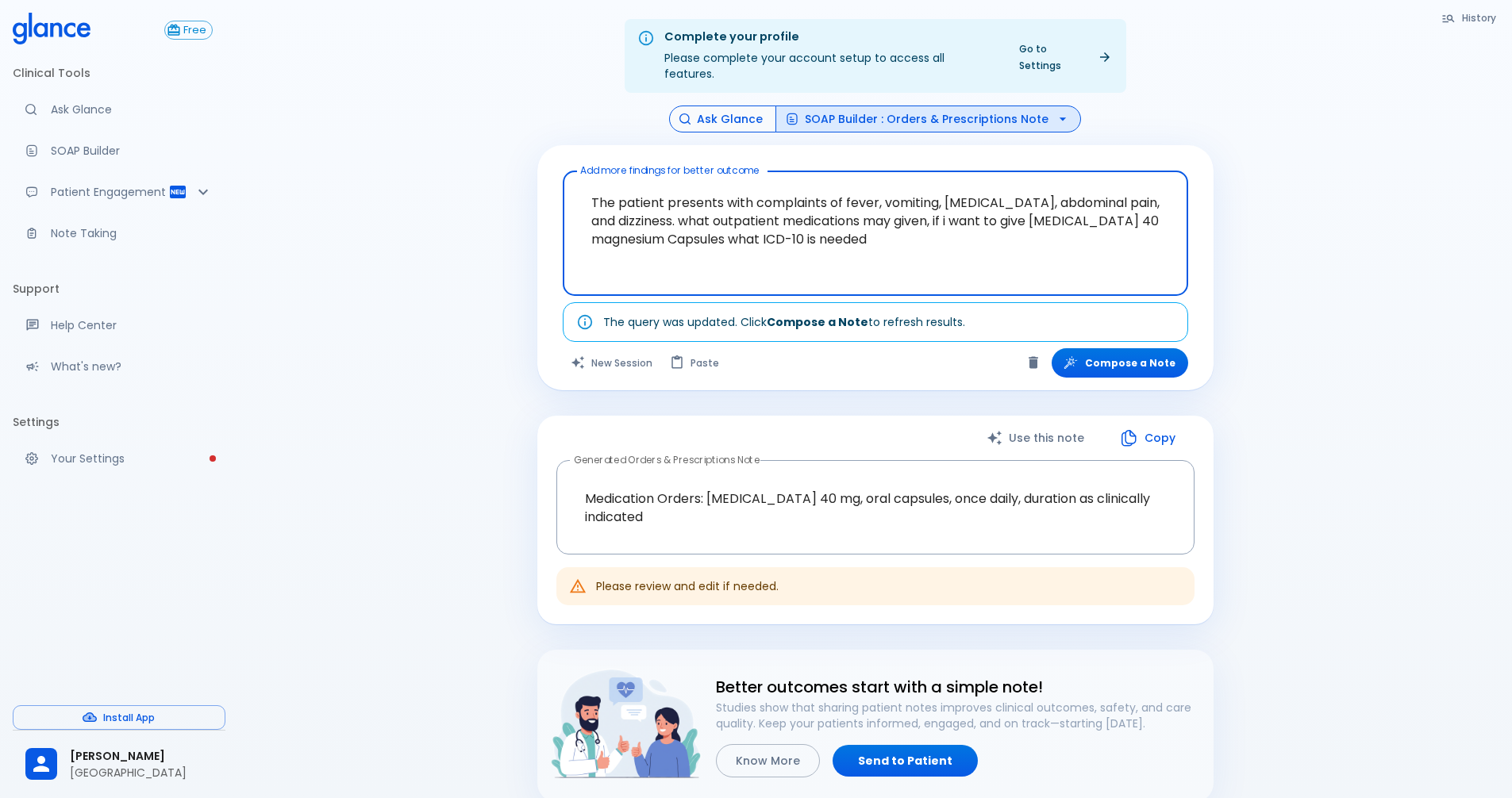
type textarea "The patient presents with complaints of fever, vomiting, [MEDICAL_DATA], abdomi…"
click at [739, 105] on button "Ask Glance" at bounding box center [722, 119] width 107 height 28
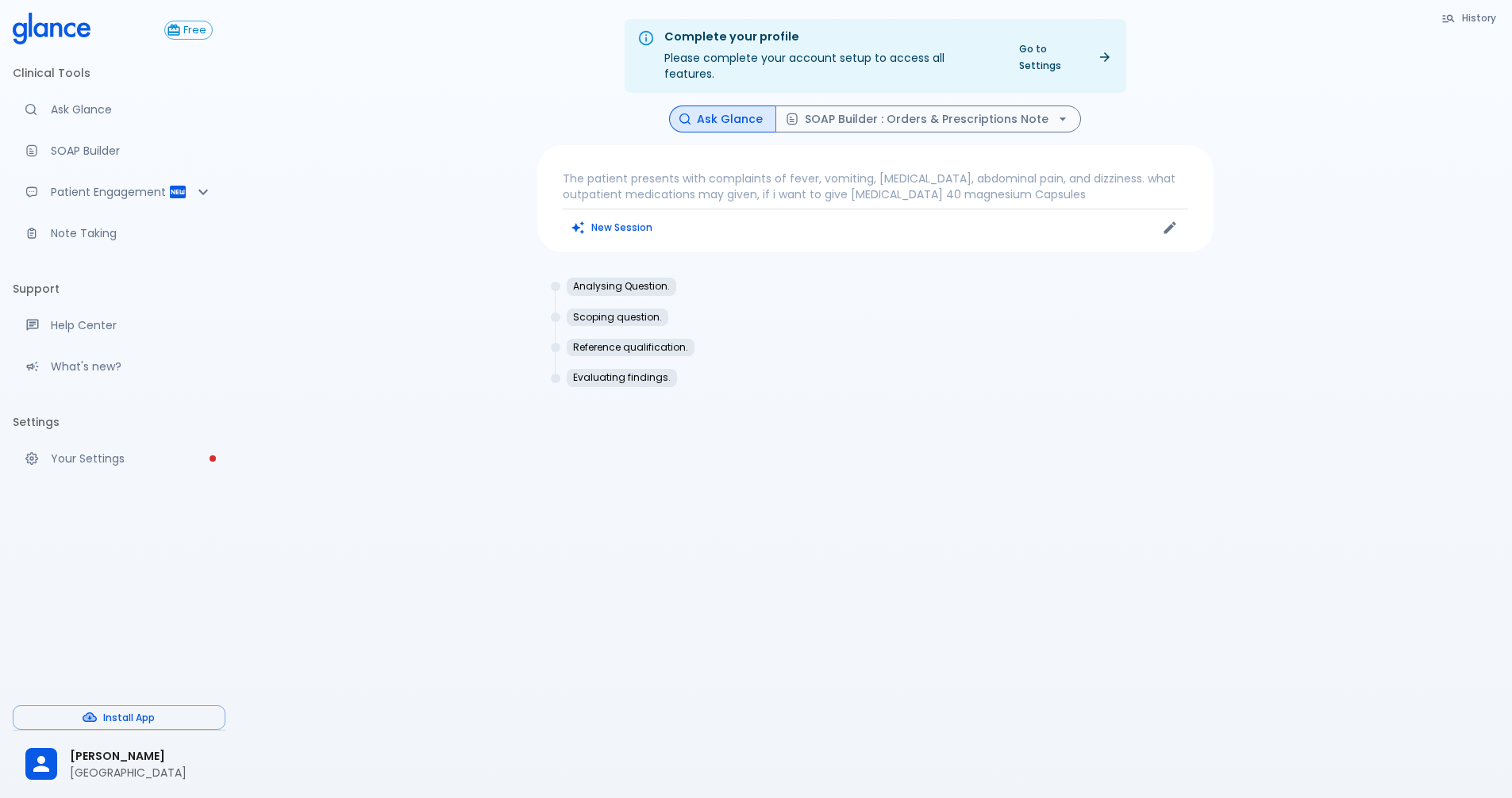
click at [1004, 181] on p "The patient presents with complaints of fever, vomiting, [MEDICAL_DATA], abdomi…" at bounding box center [875, 186] width 626 height 32
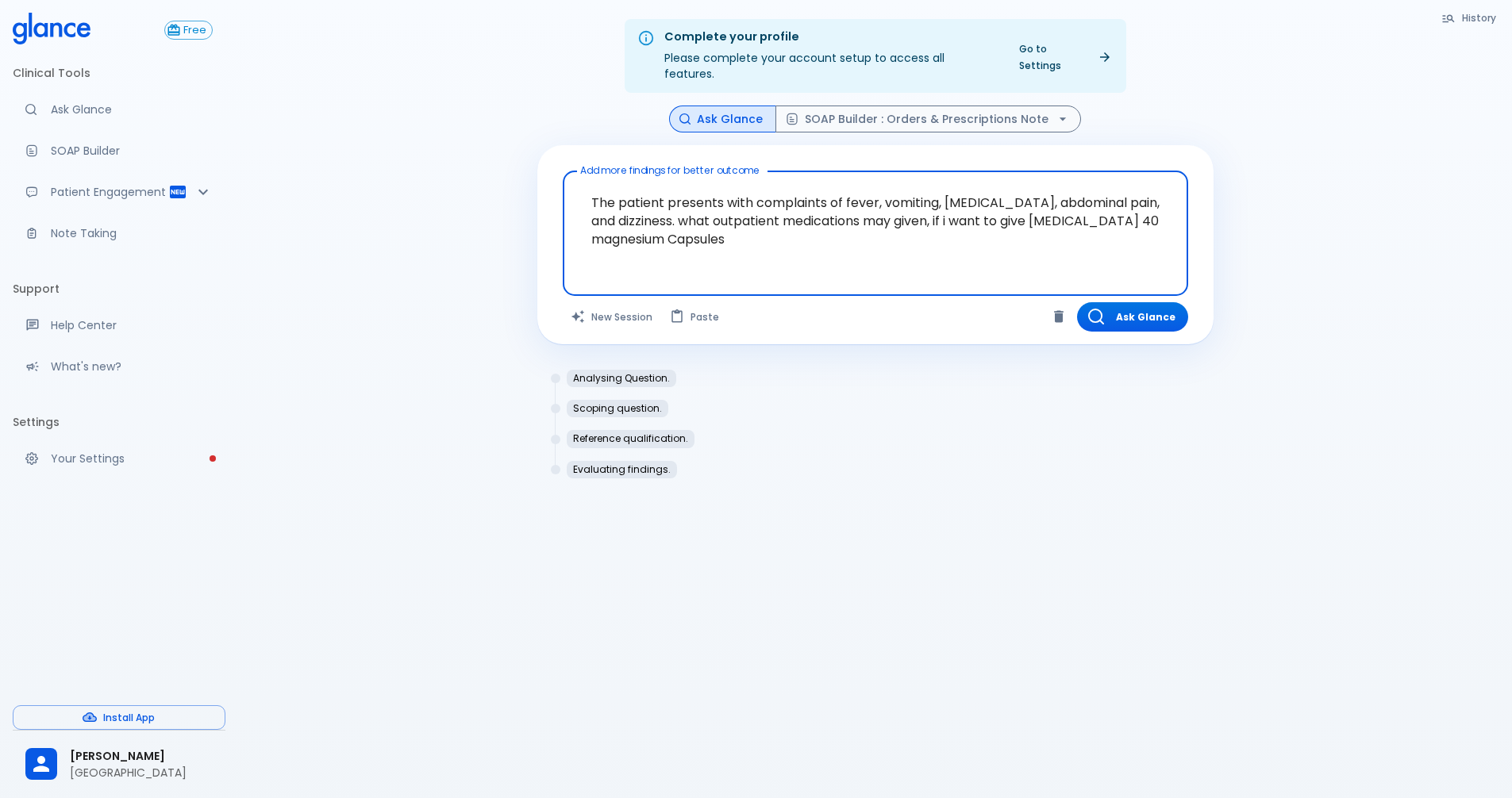
click at [763, 215] on textarea "The patient presents with complaints of fever, vomiting, [MEDICAL_DATA], abdomi…" at bounding box center [875, 221] width 603 height 87
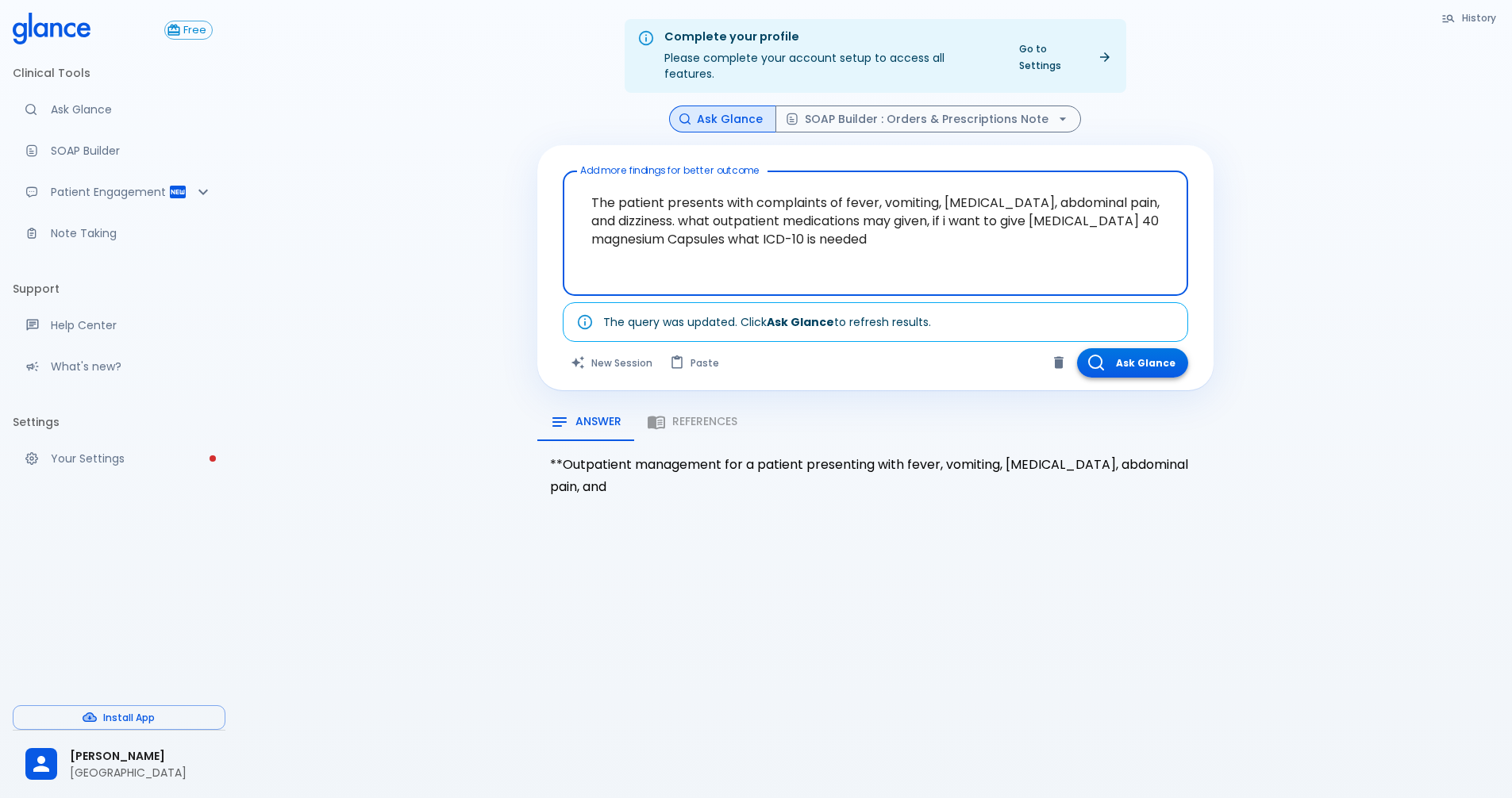
type textarea "The patient presents with complaints of fever, vomiting, [MEDICAL_DATA], abdomi…"
click at [1144, 349] on button "Ask Glance" at bounding box center [1133, 364] width 111 height 30
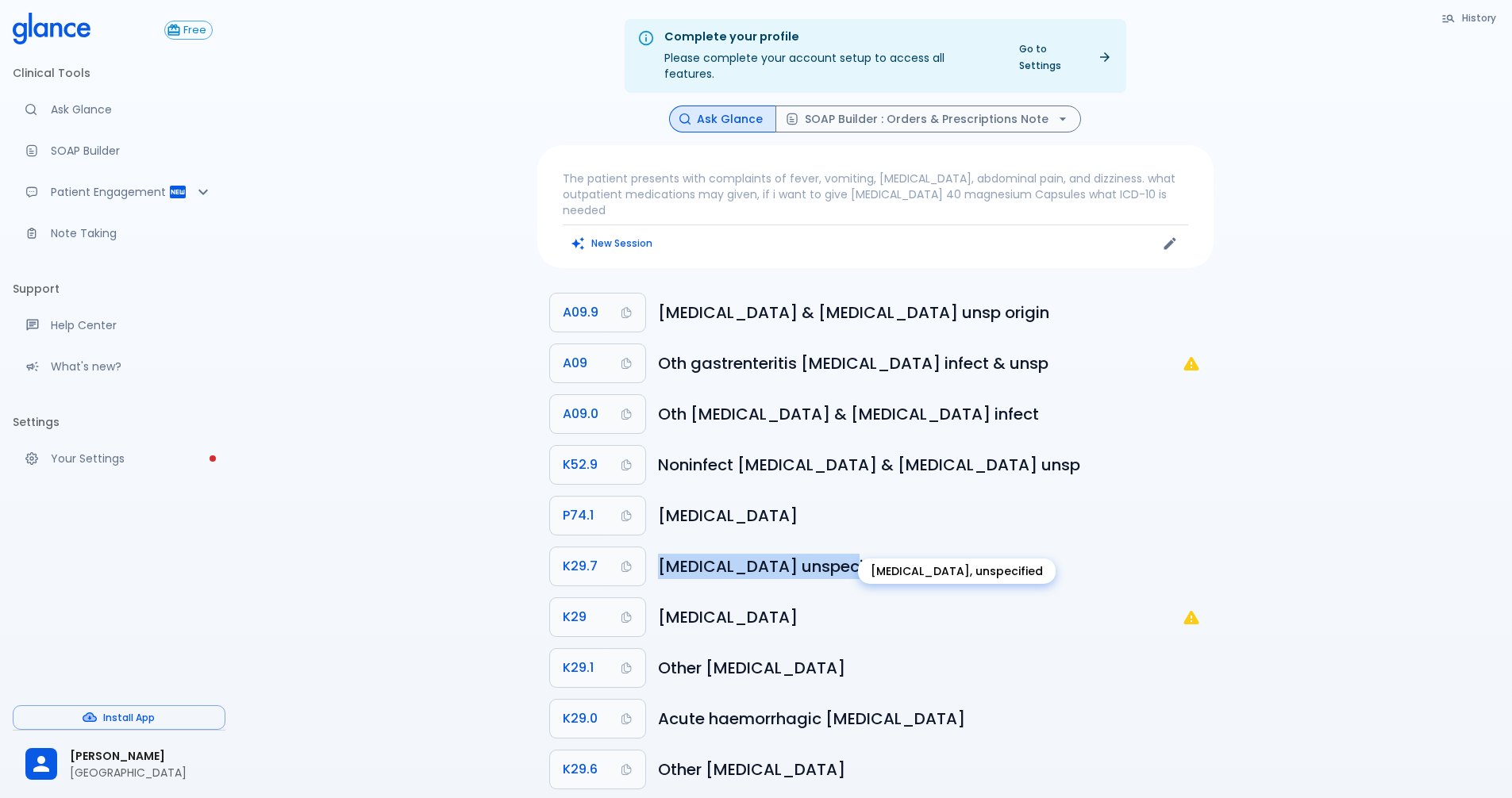
drag, startPoint x: 653, startPoint y: 534, endPoint x: 870, endPoint y: 540, distance: 217.1
click at [870, 541] on li "K29.7 [MEDICAL_DATA] unspecified" at bounding box center [875, 566] width 676 height 51
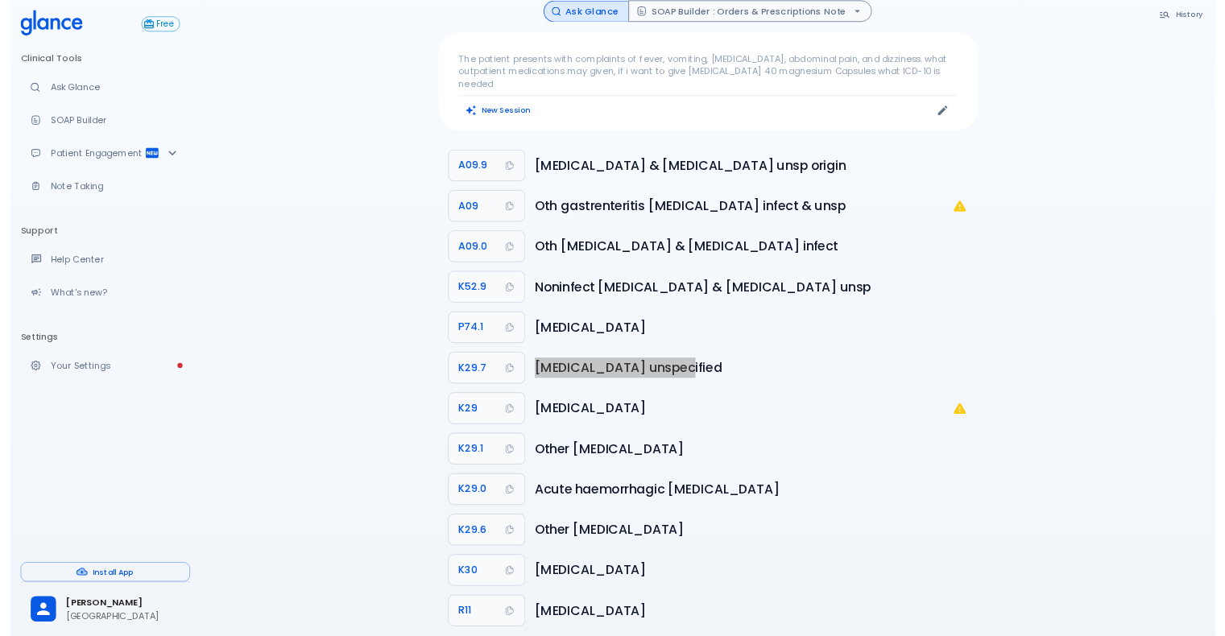
scroll to position [105, 0]
